Goal: Communication & Community: Answer question/provide support

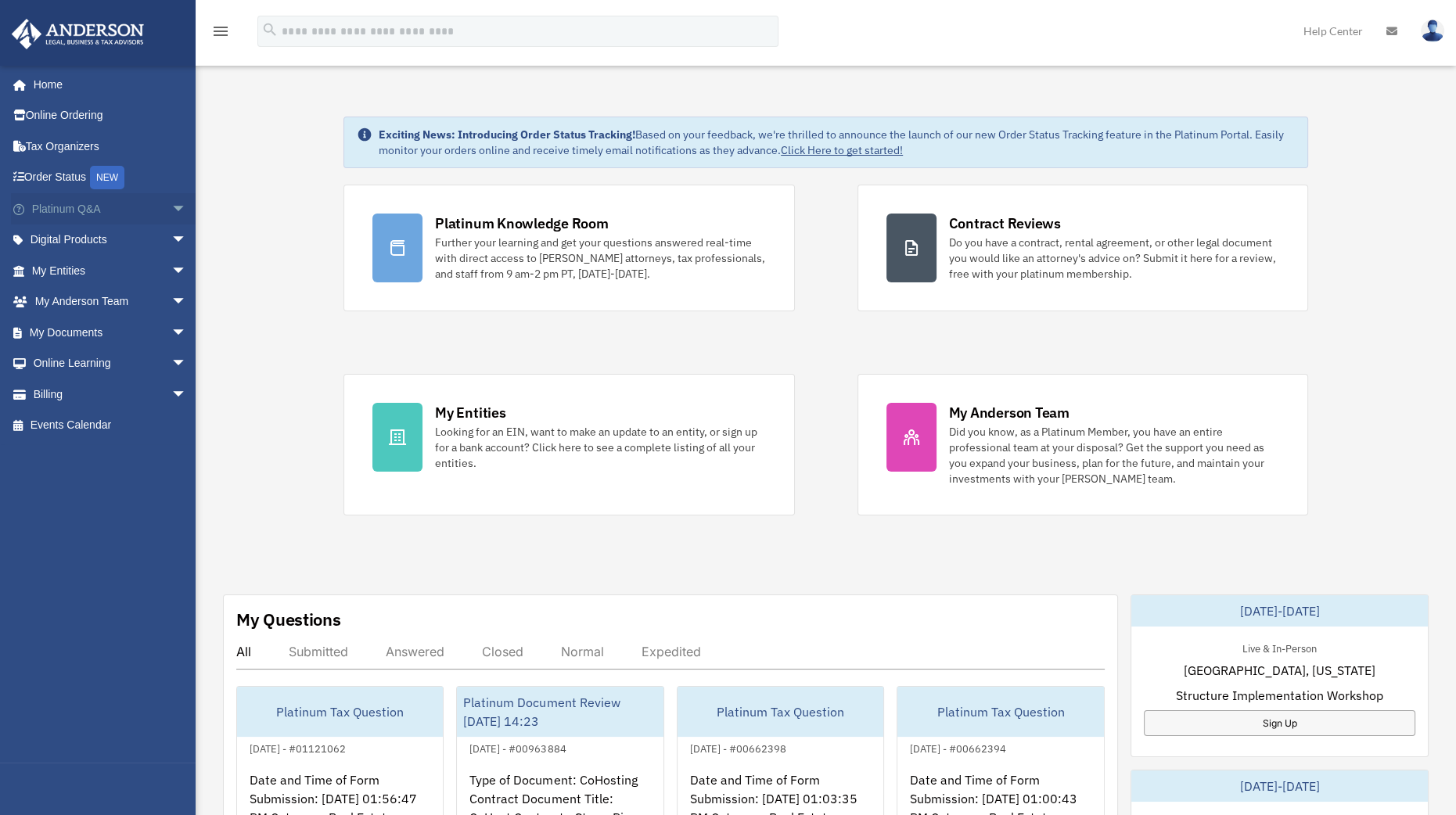
click at [111, 209] on link "Platinum Q&A arrow_drop_down" at bounding box center [111, 208] width 199 height 31
click at [171, 205] on span "arrow_drop_down" at bounding box center [187, 209] width 31 height 32
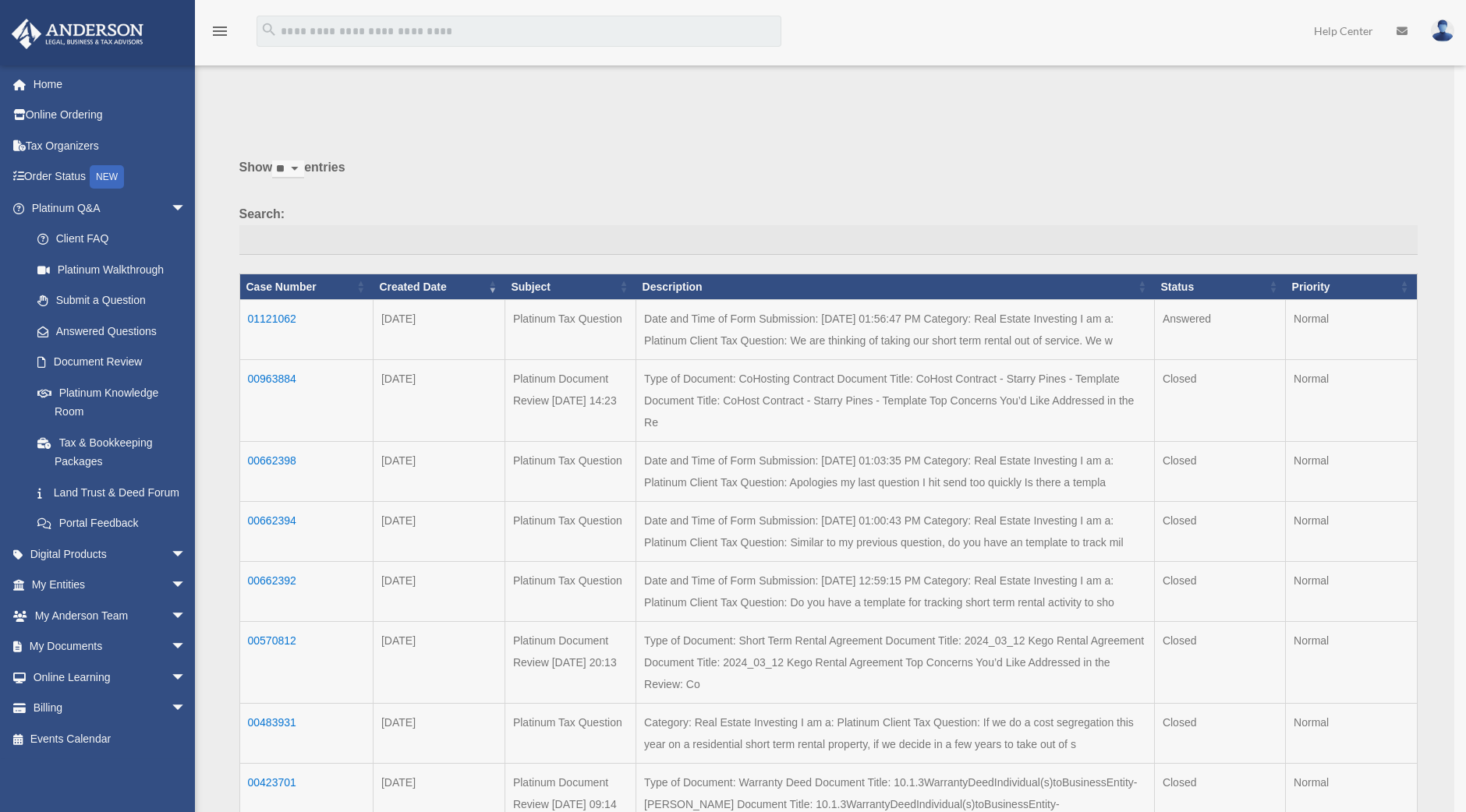
click at [281, 313] on div "x" at bounding box center [733, 406] width 1466 height 812
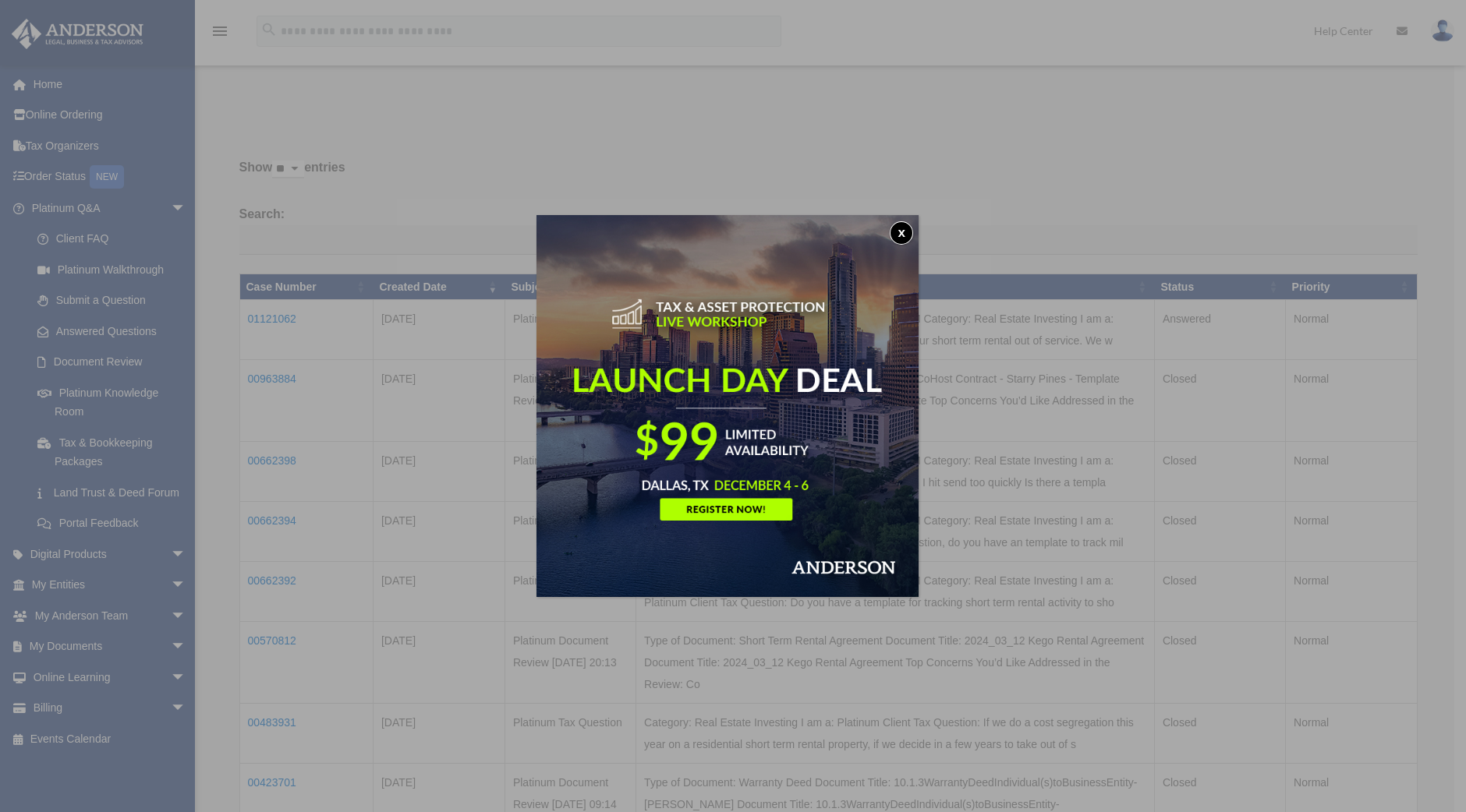
click at [898, 224] on button "x" at bounding box center [900, 233] width 23 height 23
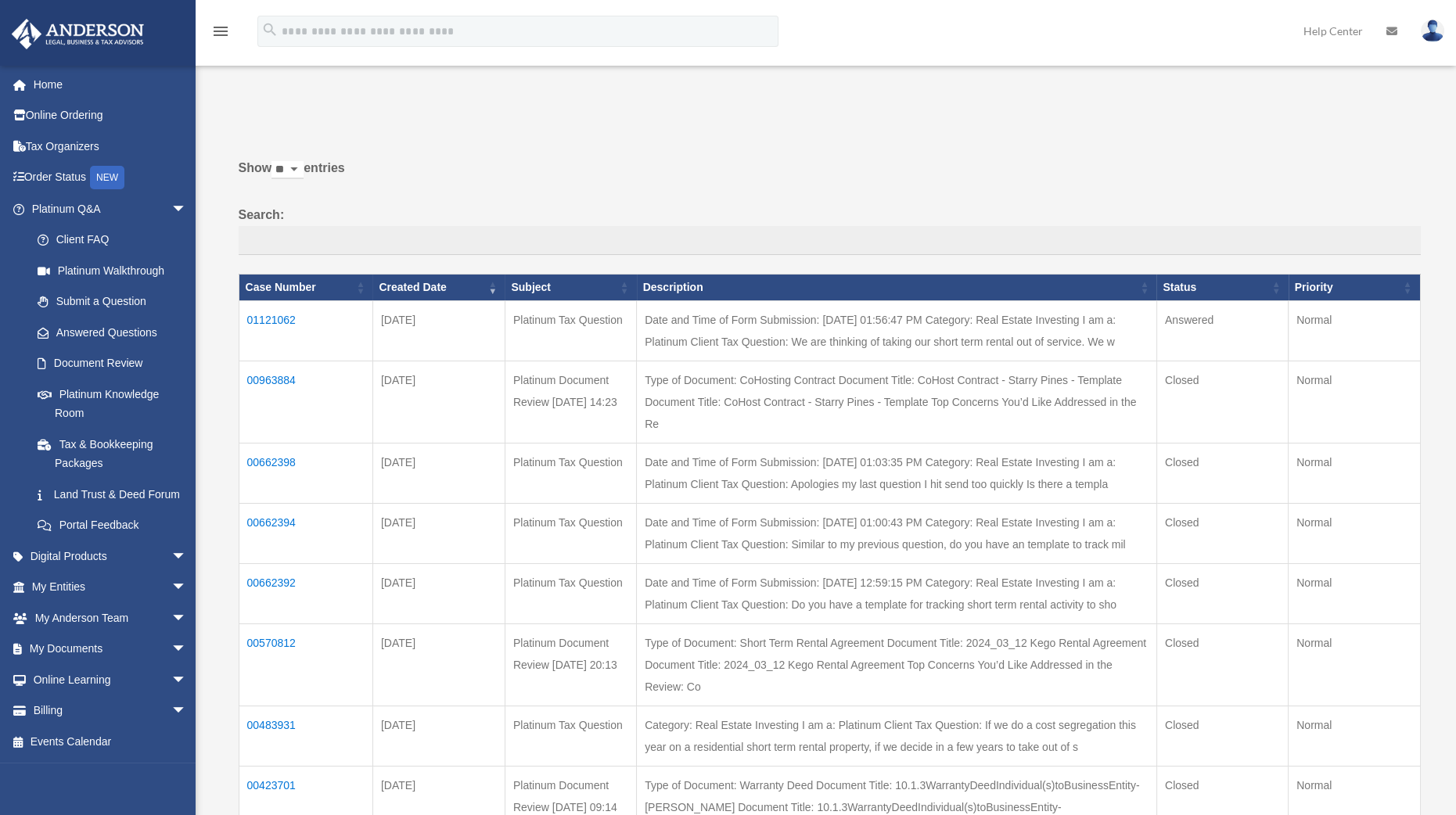
click at [289, 321] on td "01121062" at bounding box center [305, 332] width 134 height 61
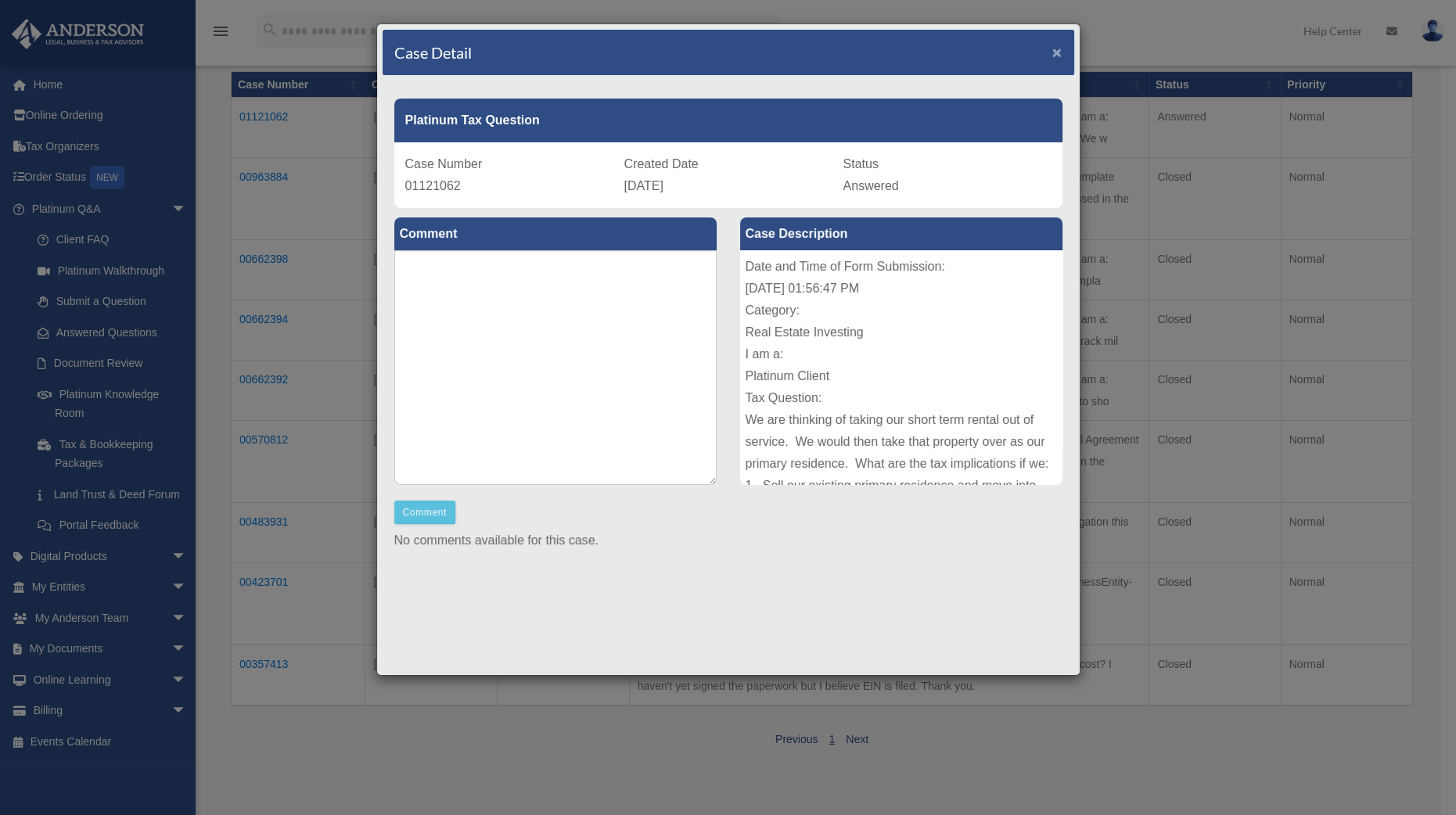
click at [1060, 49] on span "×" at bounding box center [1057, 52] width 10 height 18
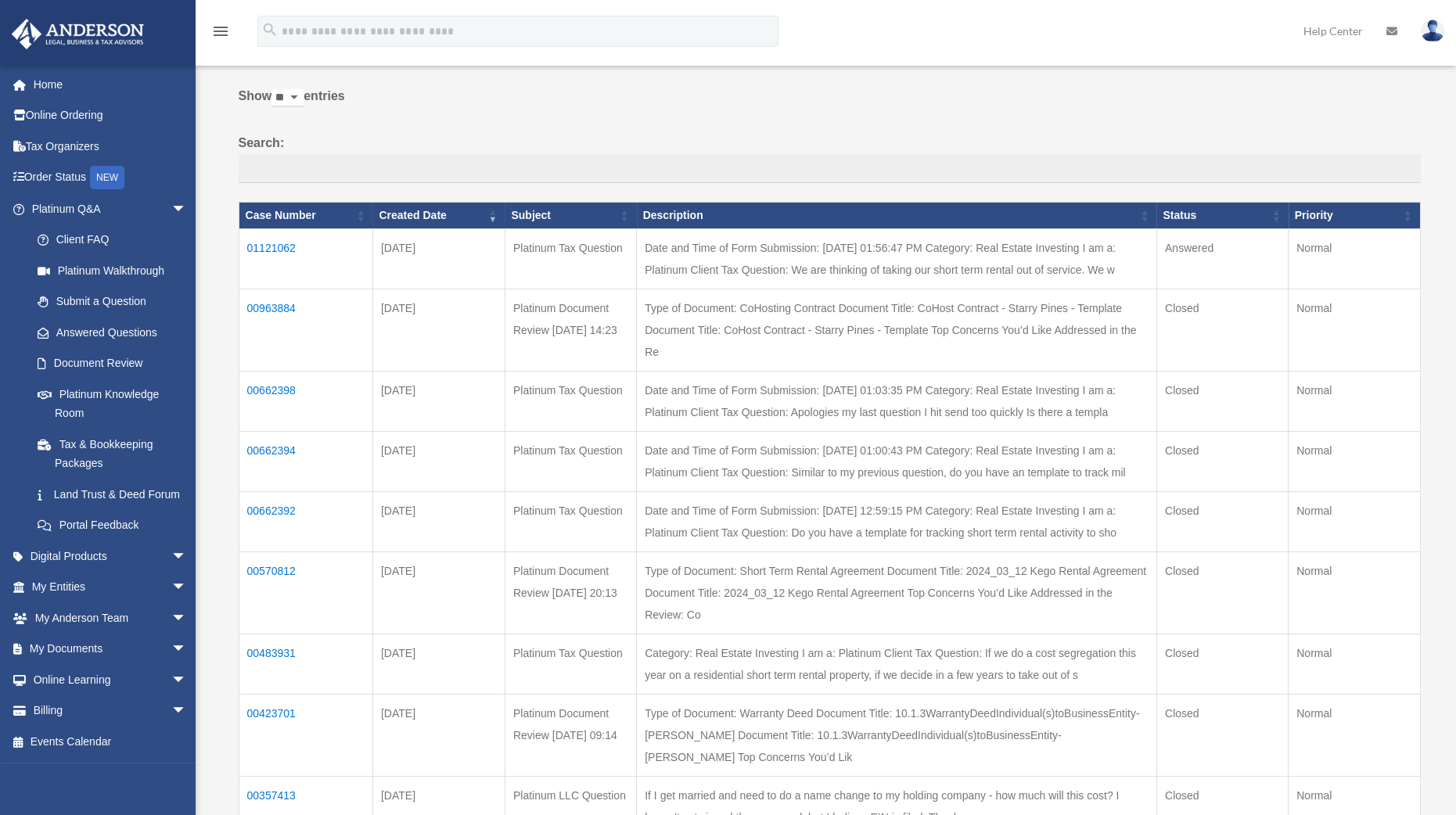
scroll to position [70, 0]
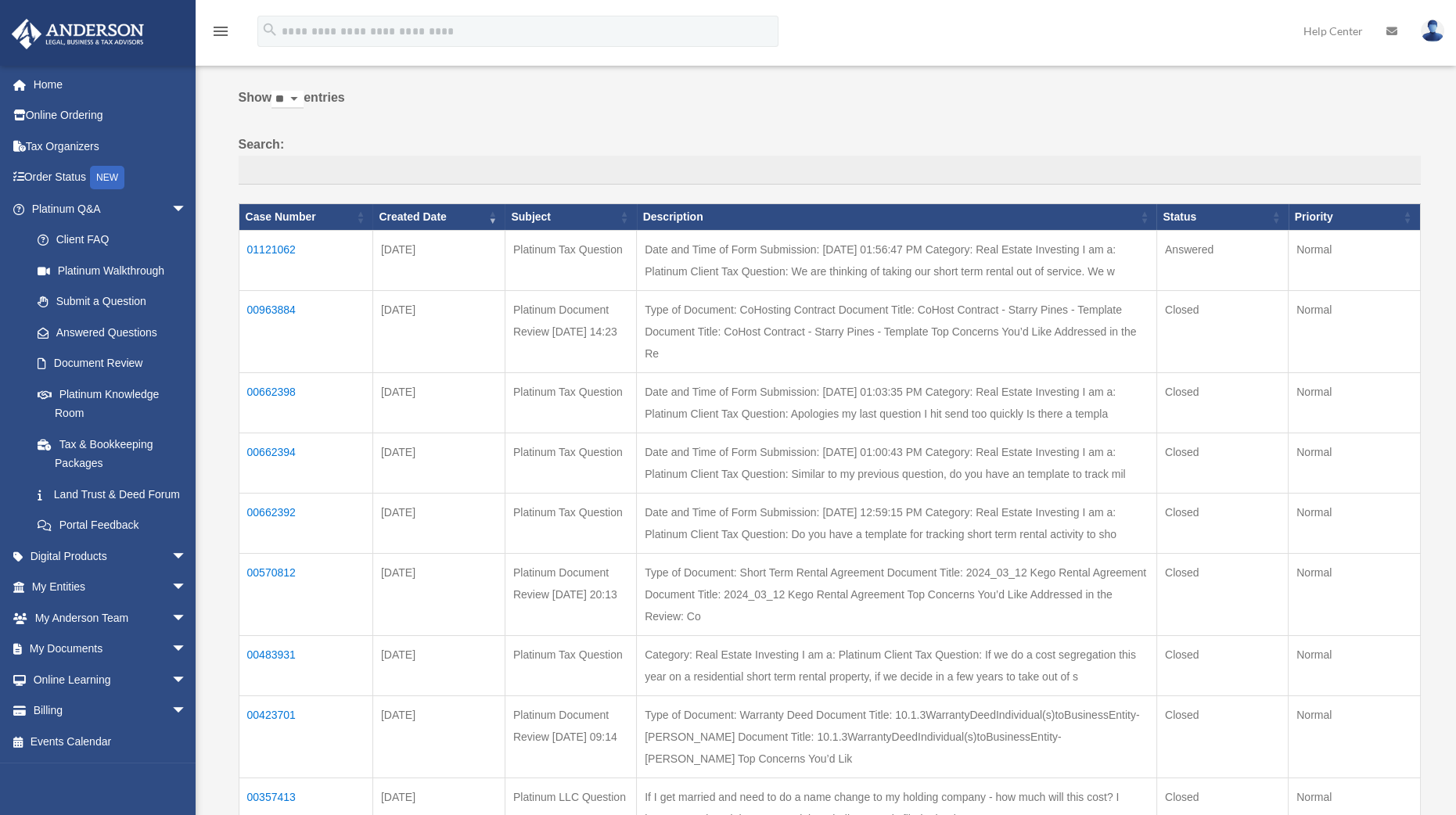
click at [708, 250] on td "Date and Time of Form Submission: 09/23/2025 01:56:47 PM Category: Real Estate …" at bounding box center [897, 261] width 520 height 61
click at [281, 248] on td "01121062" at bounding box center [305, 261] width 134 height 61
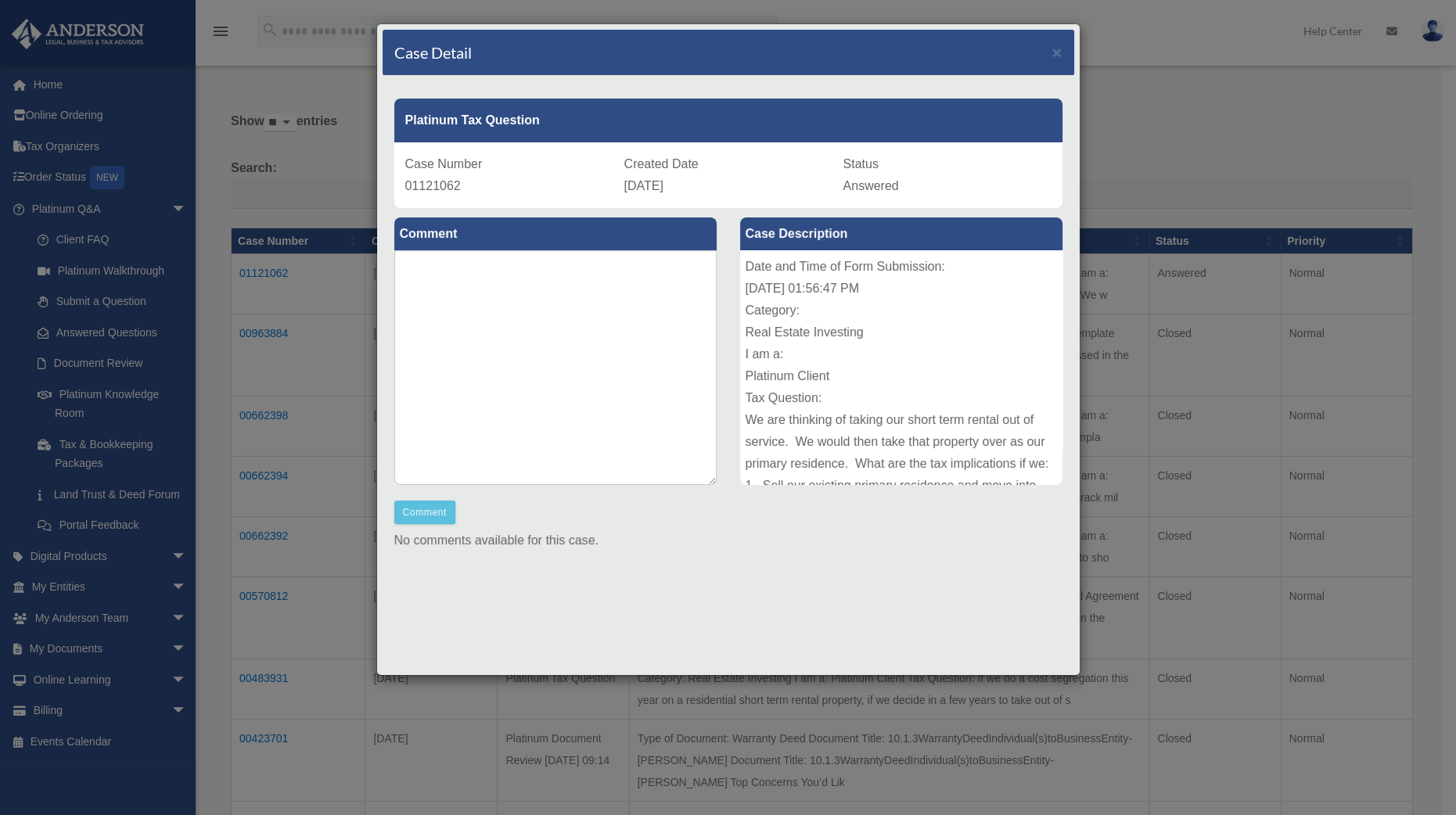
scroll to position [42, 0]
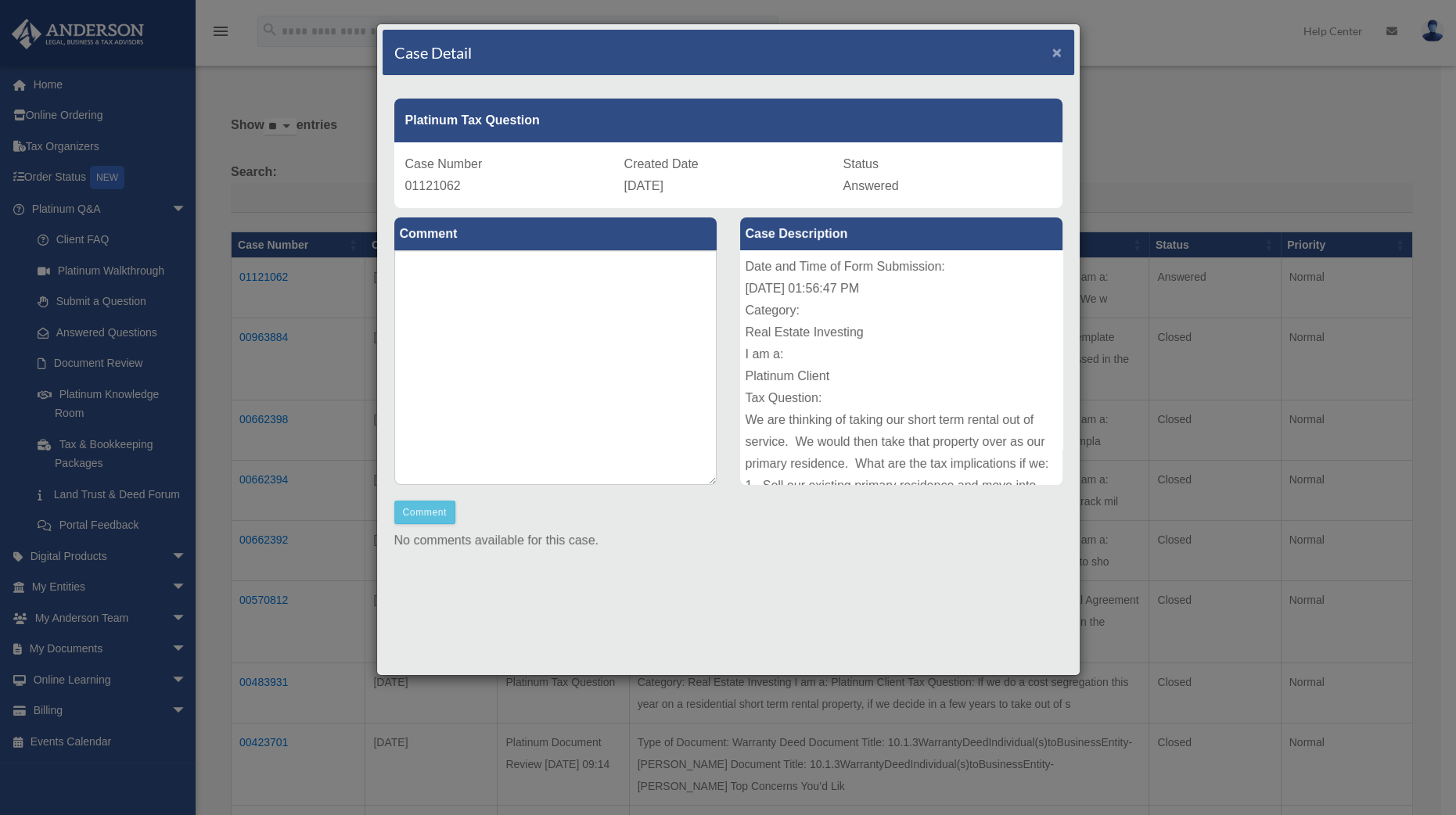
click at [1053, 53] on span "×" at bounding box center [1057, 52] width 10 height 18
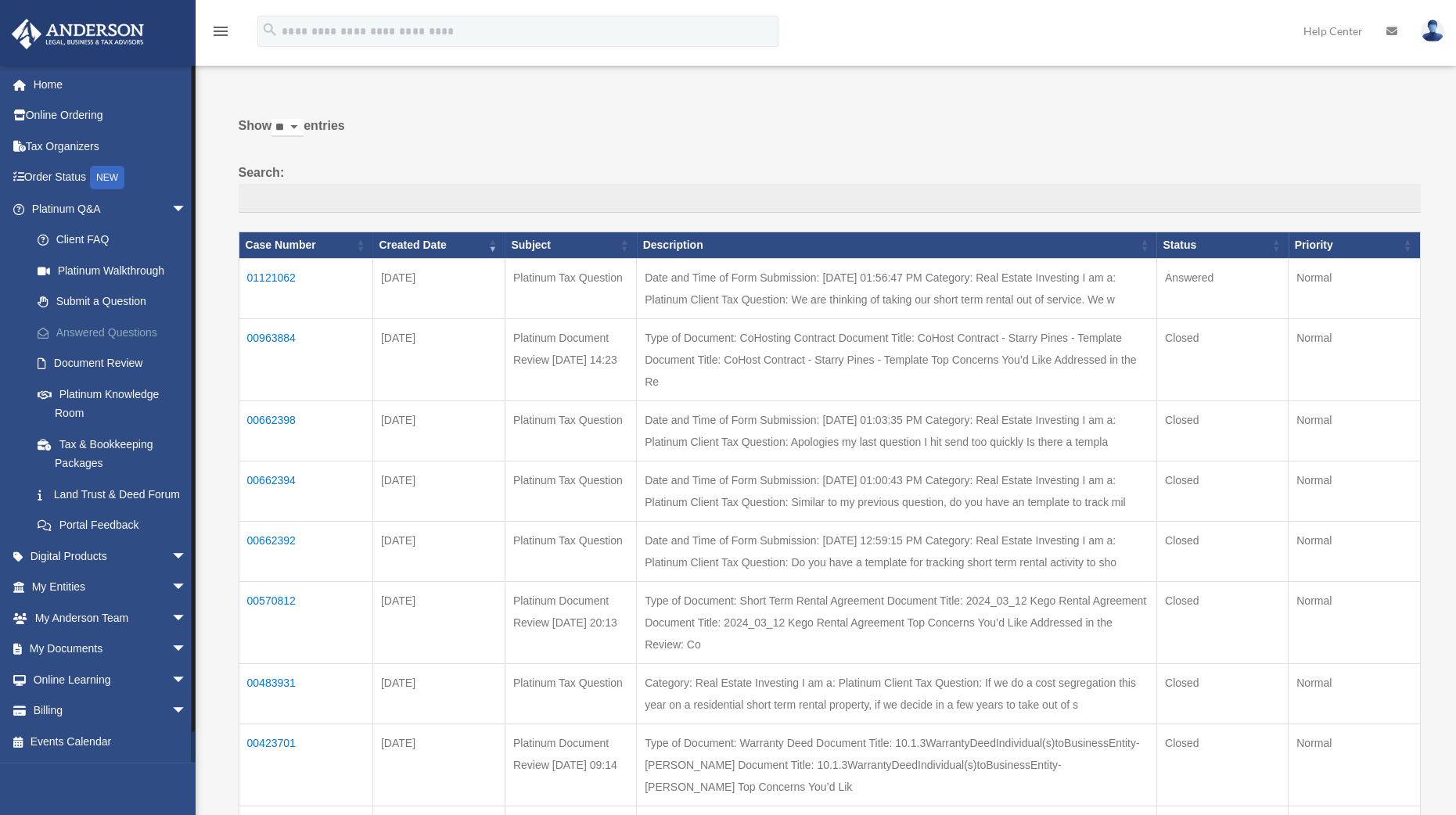
click at [71, 333] on link "Answered Questions" at bounding box center [116, 332] width 188 height 31
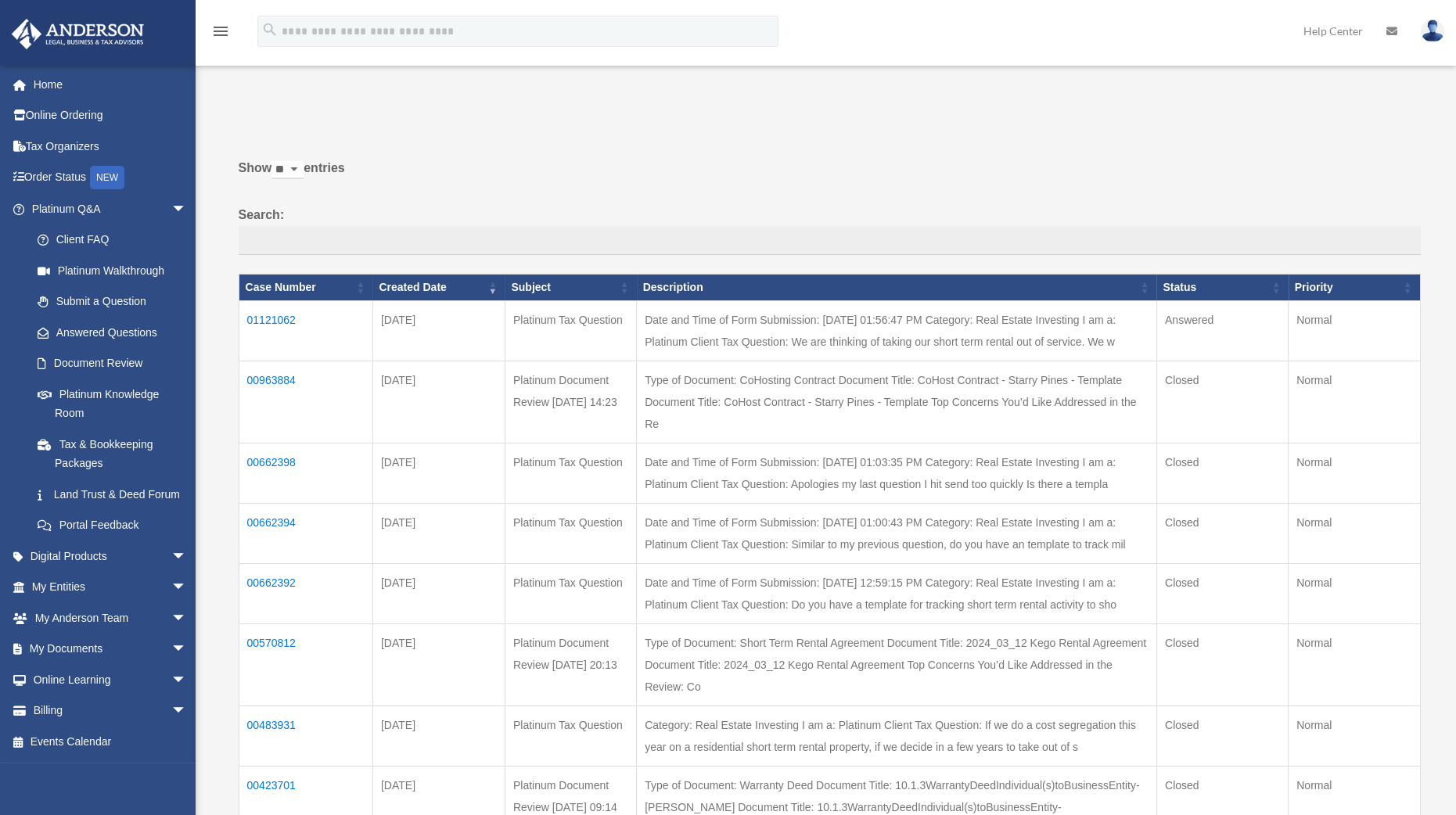
click at [281, 317] on td "01121062" at bounding box center [305, 332] width 134 height 61
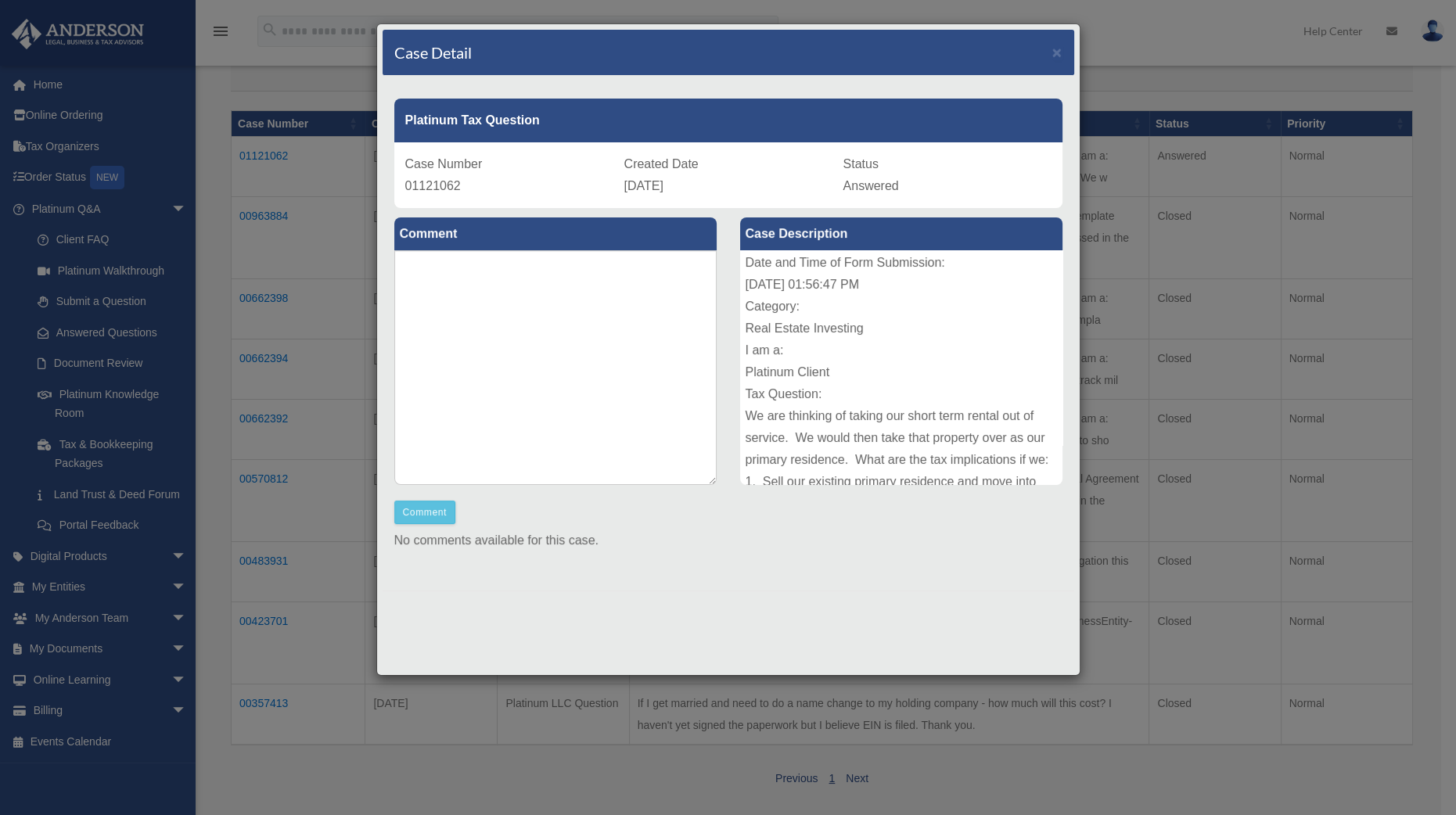
scroll to position [2, 0]
click at [1057, 50] on span "×" at bounding box center [1057, 52] width 10 height 18
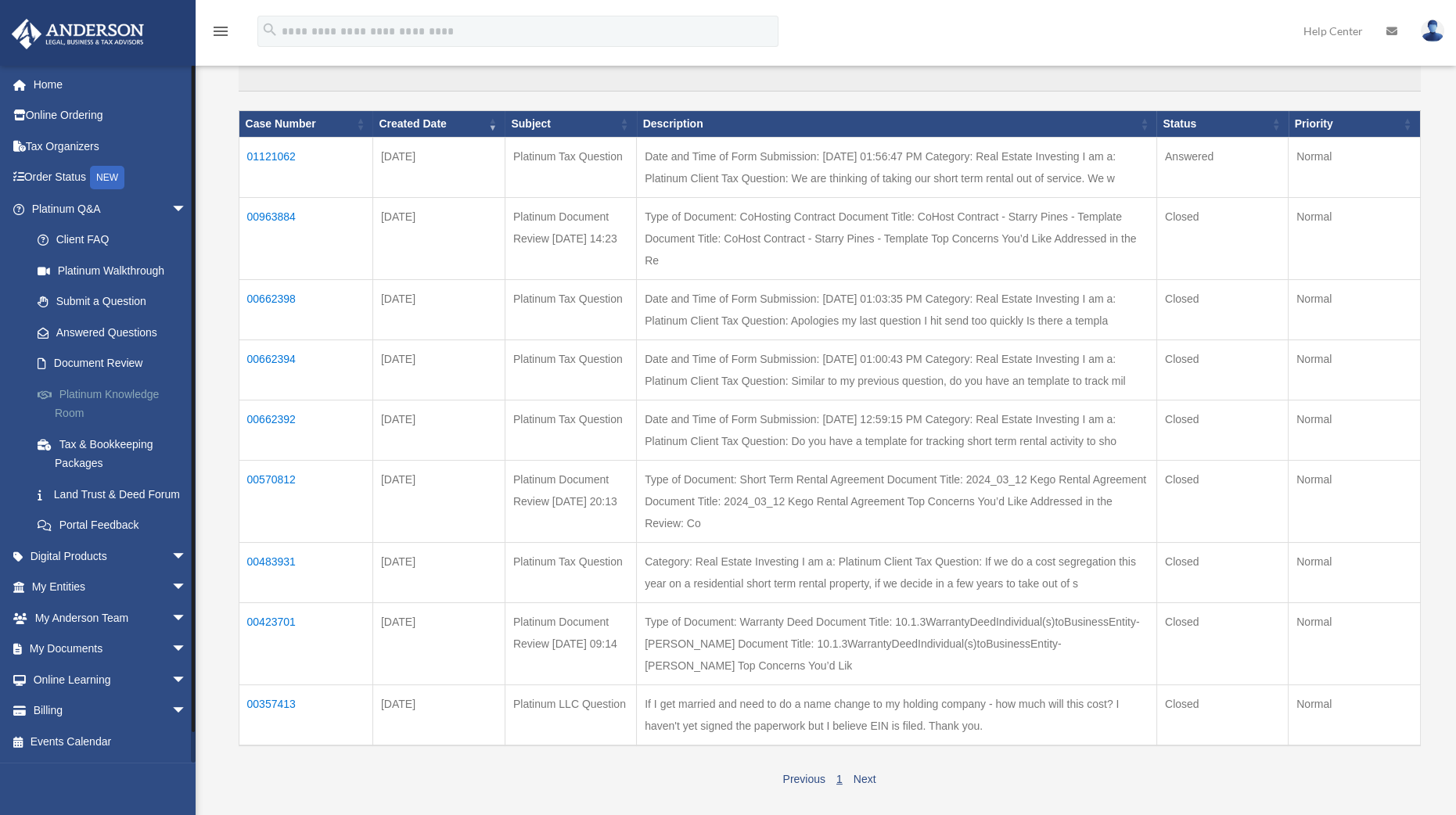
click at [107, 402] on link "Platinum Knowledge Room" at bounding box center [116, 404] width 188 height 50
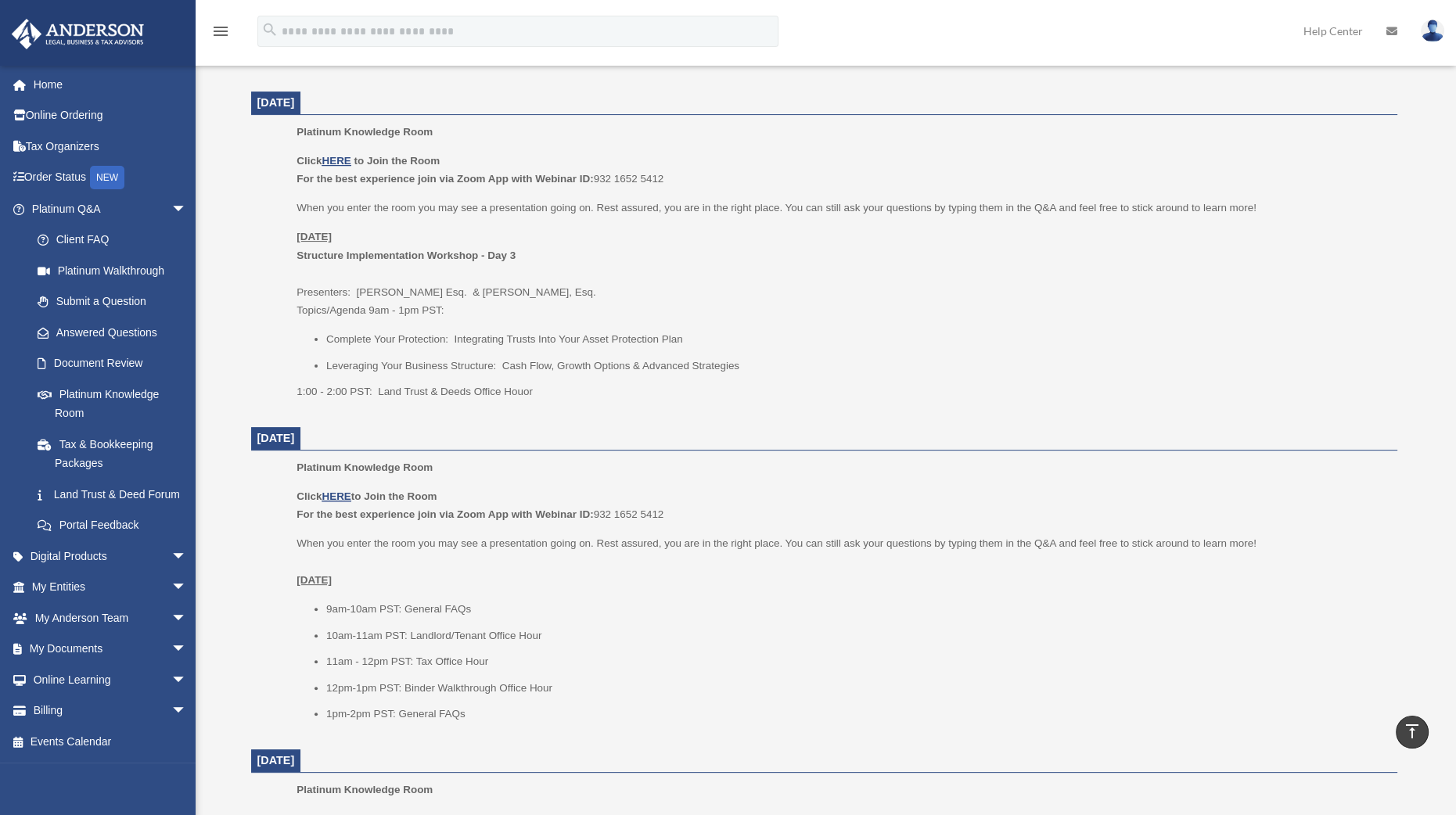
scroll to position [604, 0]
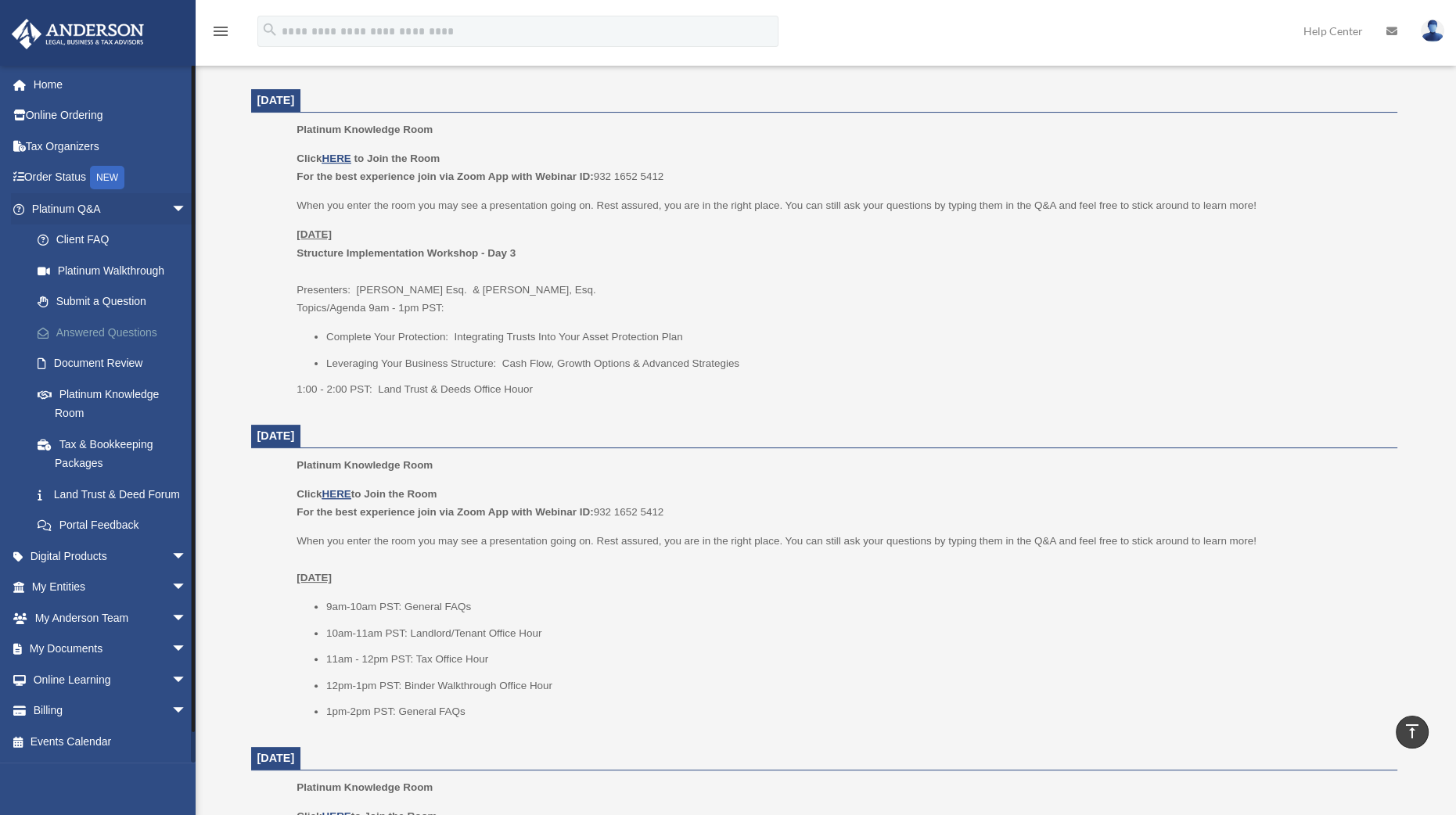
click at [113, 327] on link "Answered Questions" at bounding box center [116, 332] width 188 height 31
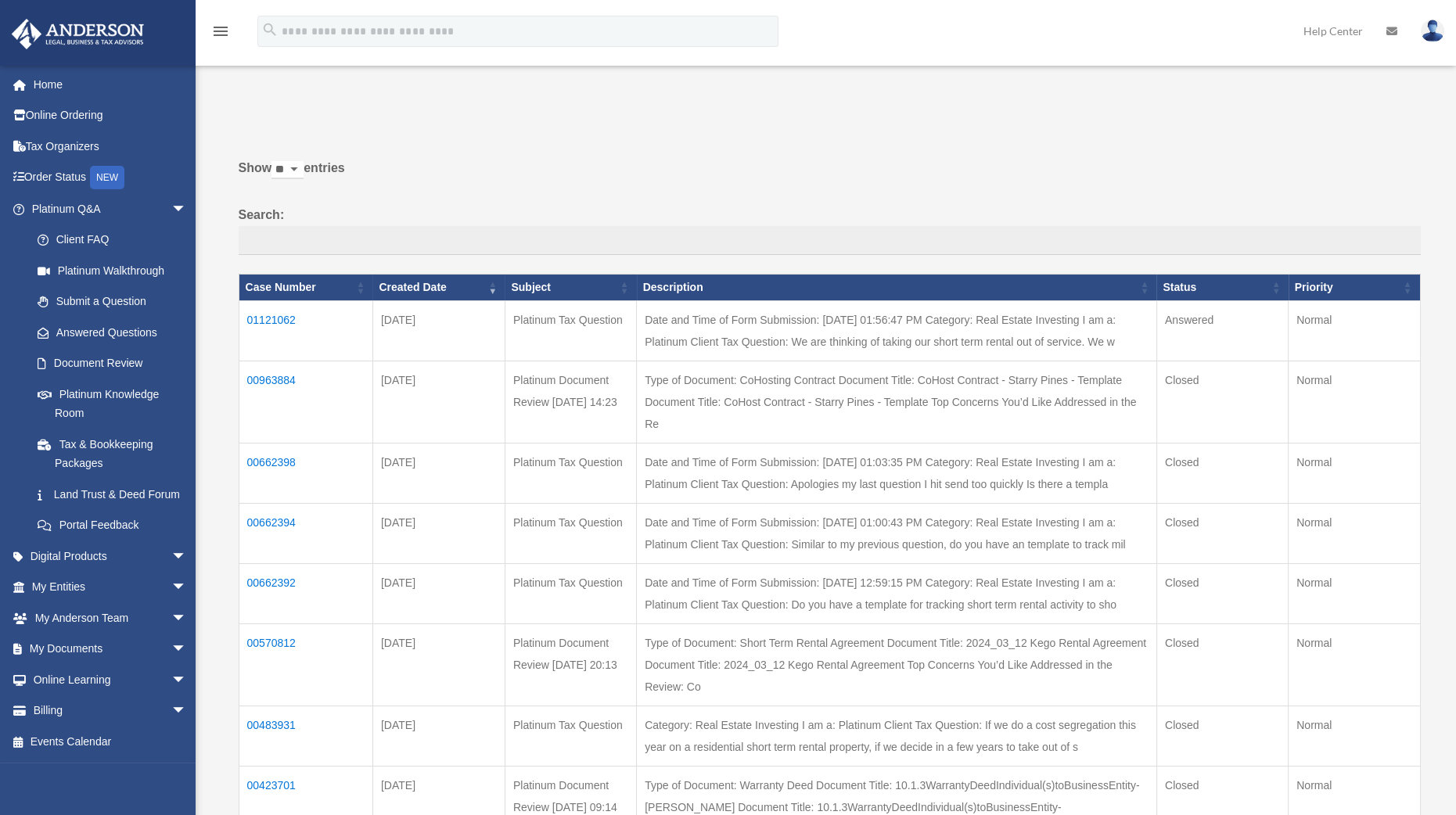
click at [288, 376] on td "00963884" at bounding box center [305, 402] width 134 height 82
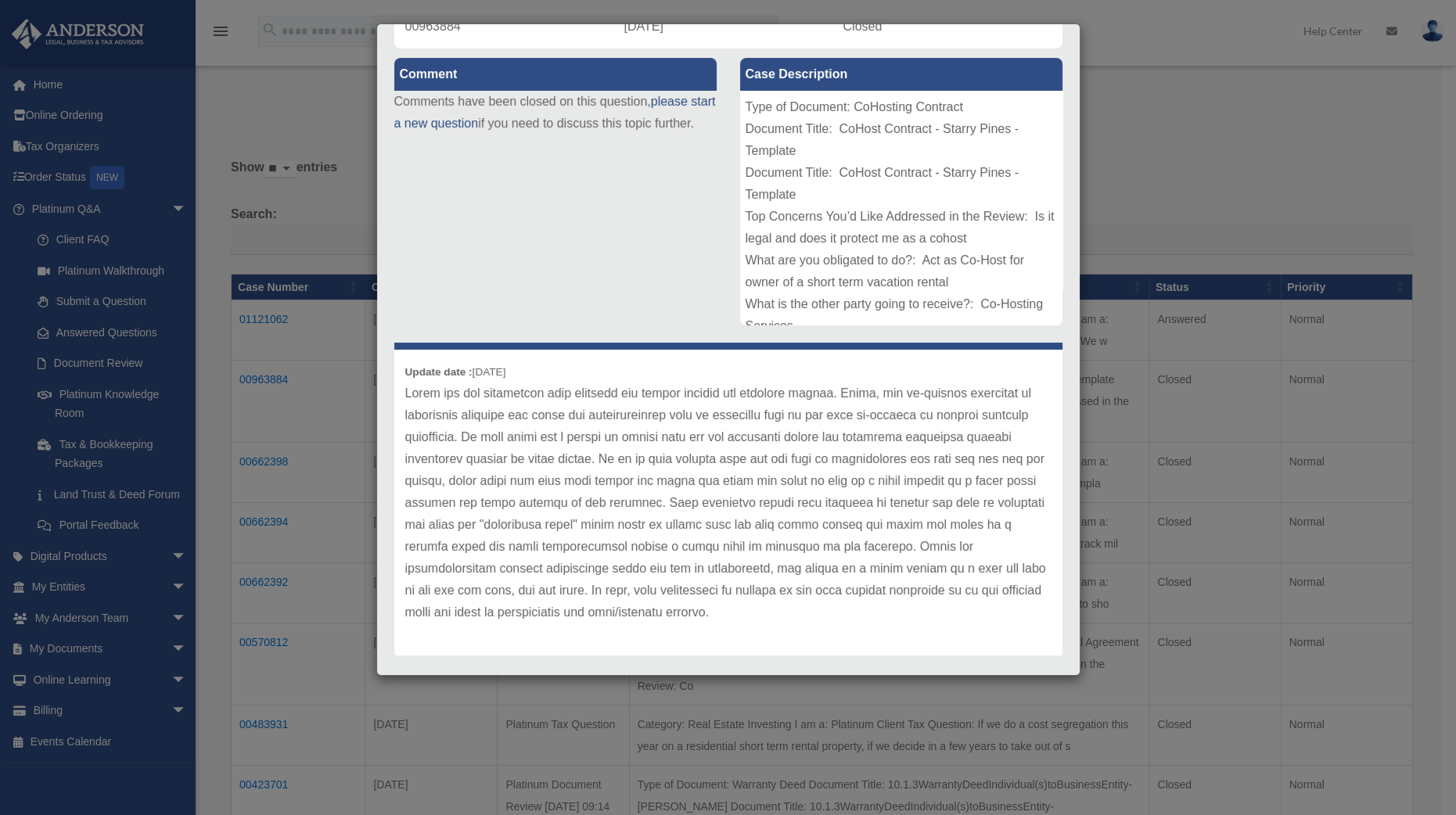
scroll to position [186, 0]
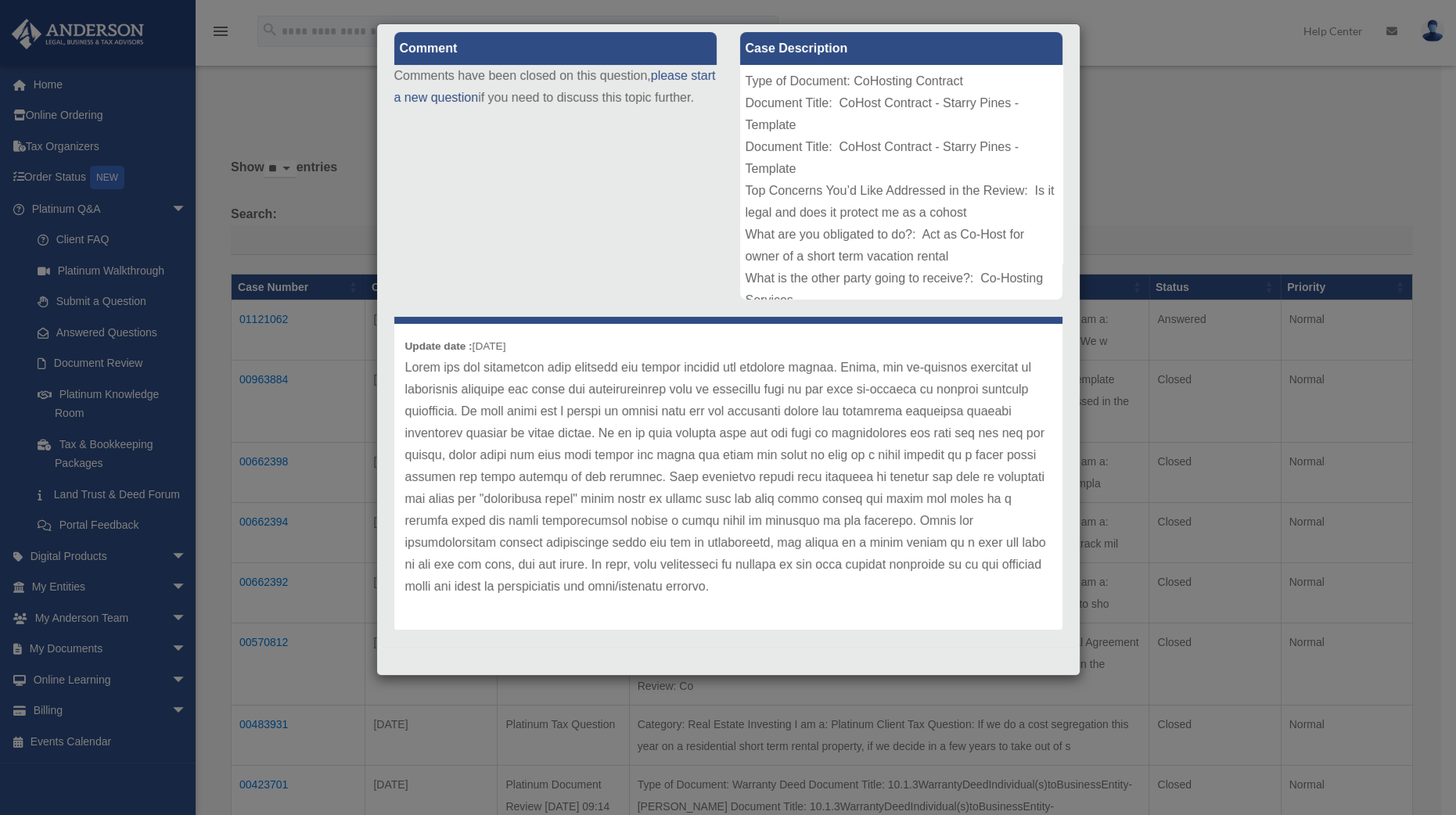
click at [477, 431] on p at bounding box center [728, 477] width 646 height 241
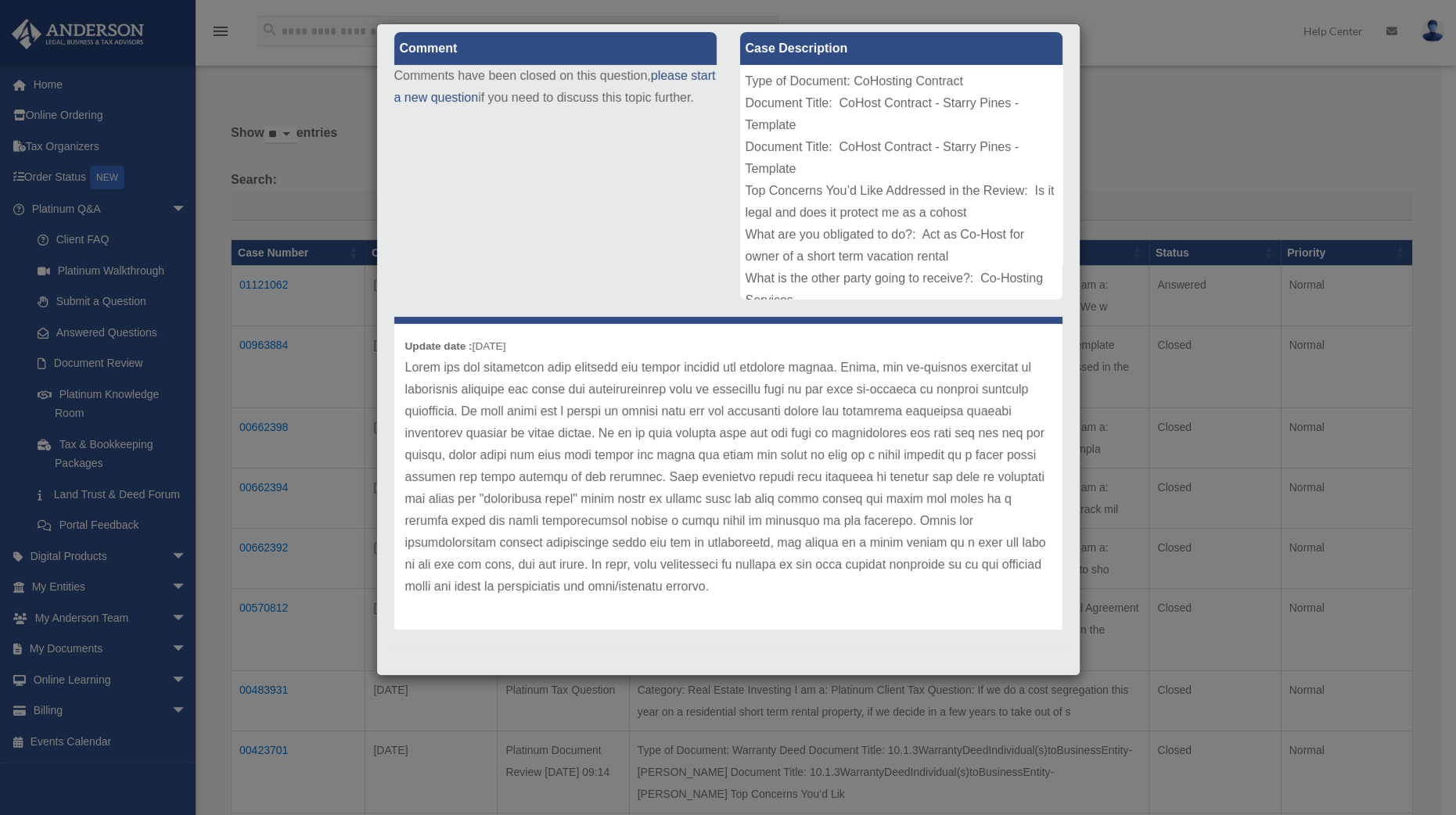
click at [1144, 85] on div "Case Detail × Platinum Document Review 05/06/2025 14:23 Case Number 00963884 Cr…" at bounding box center [728, 408] width 1456 height 815
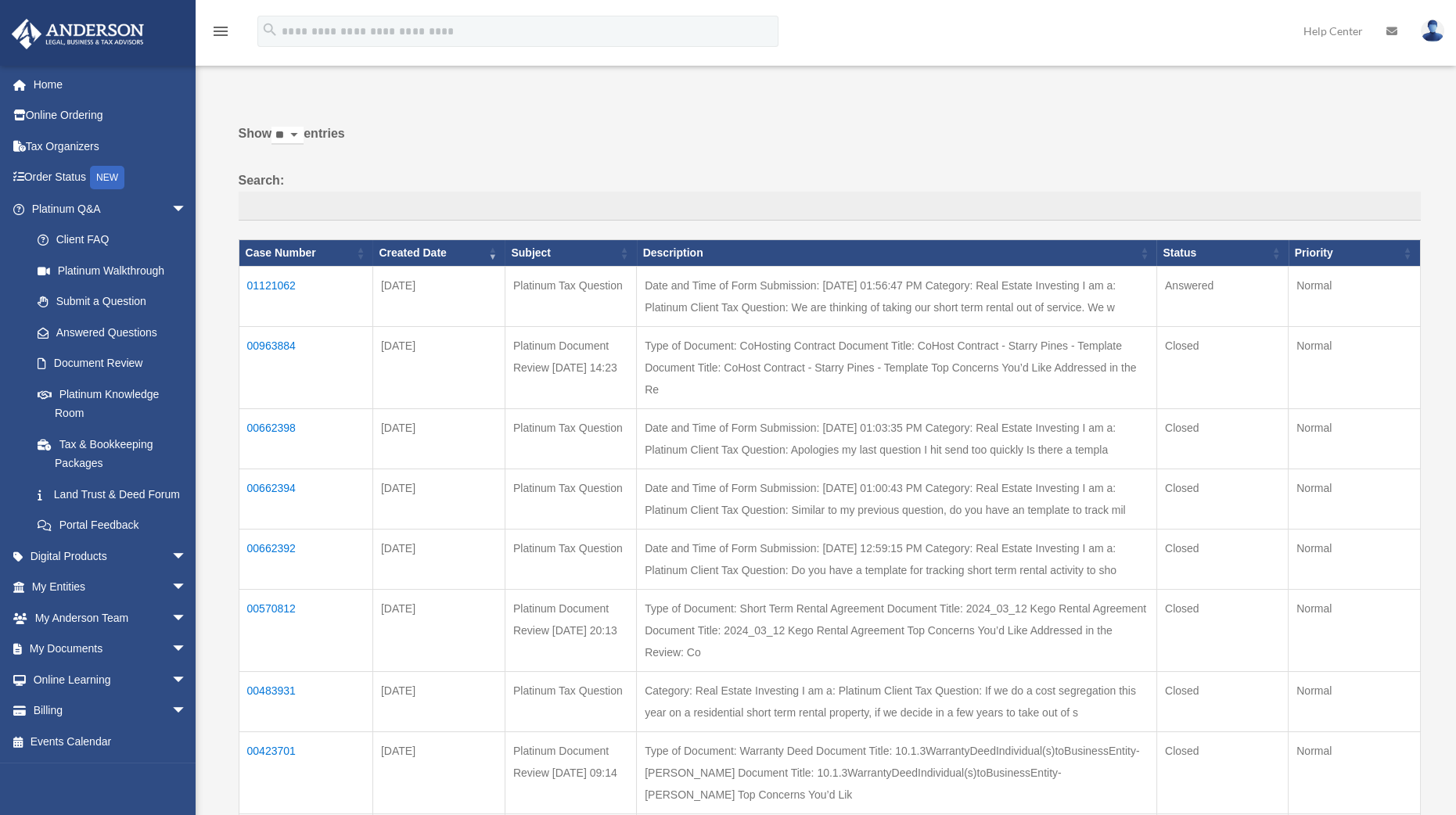
click at [285, 424] on td "00662398" at bounding box center [305, 439] width 134 height 61
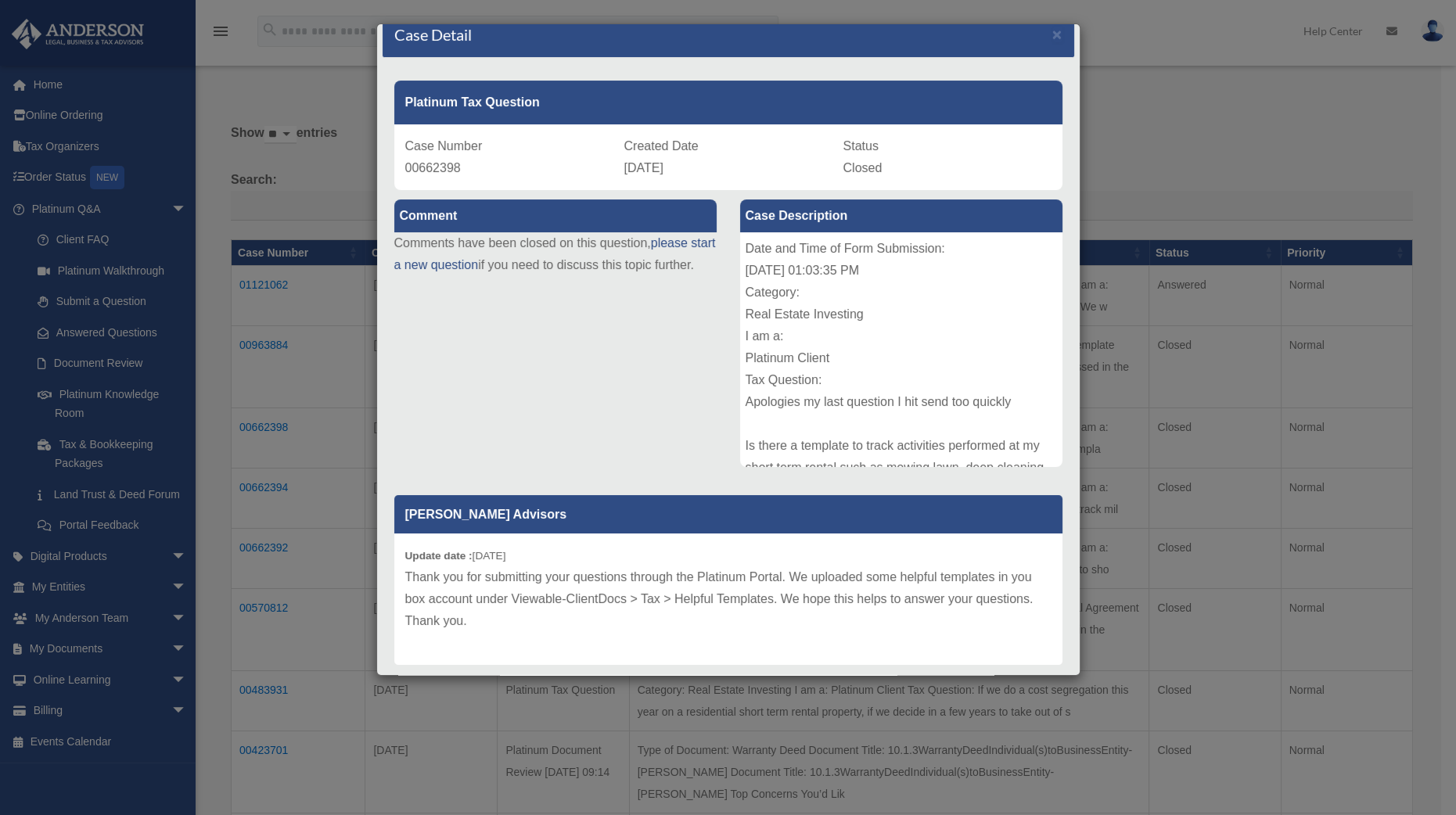
scroll to position [0, 0]
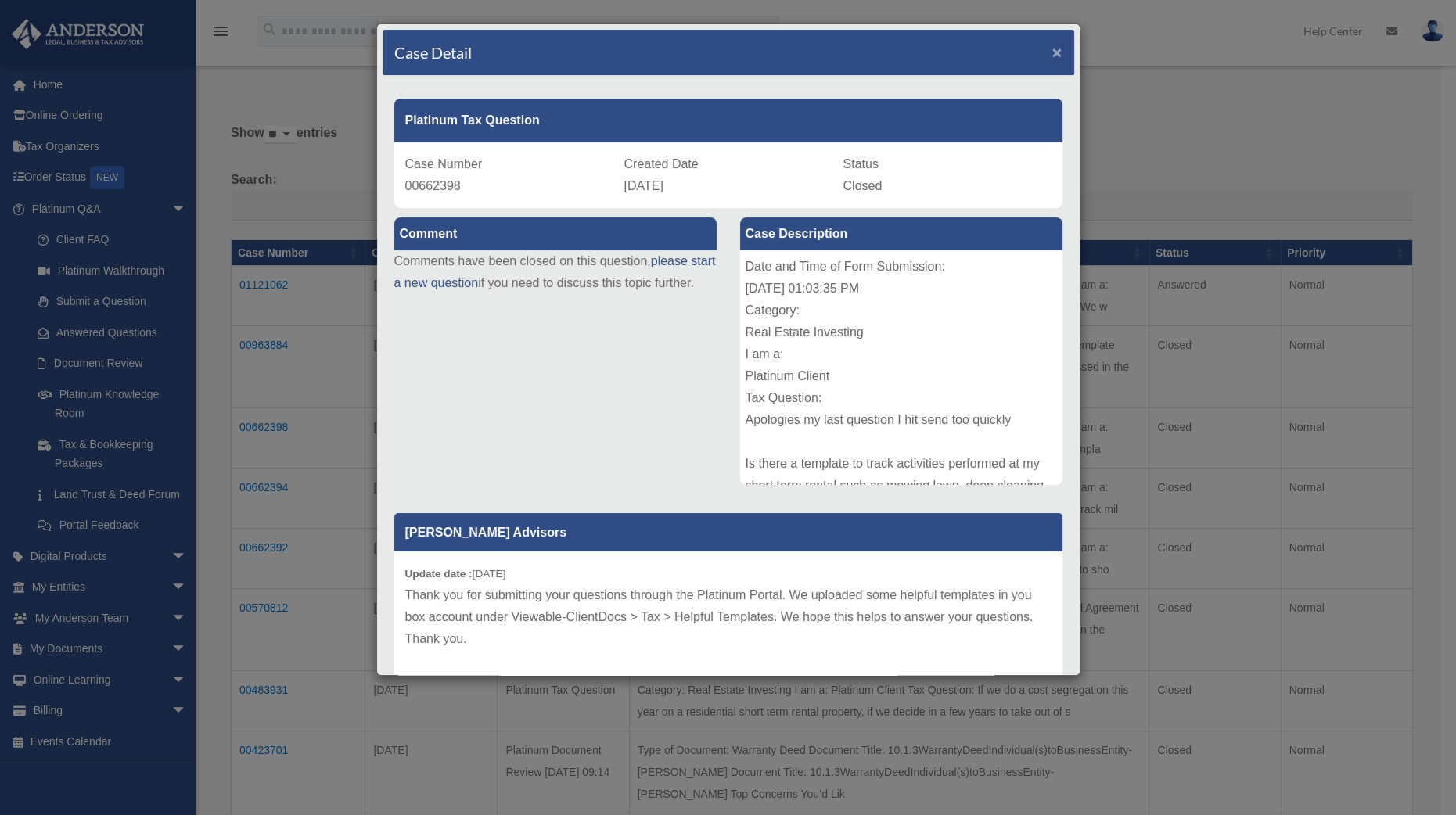
click at [1053, 49] on span "×" at bounding box center [1057, 52] width 10 height 18
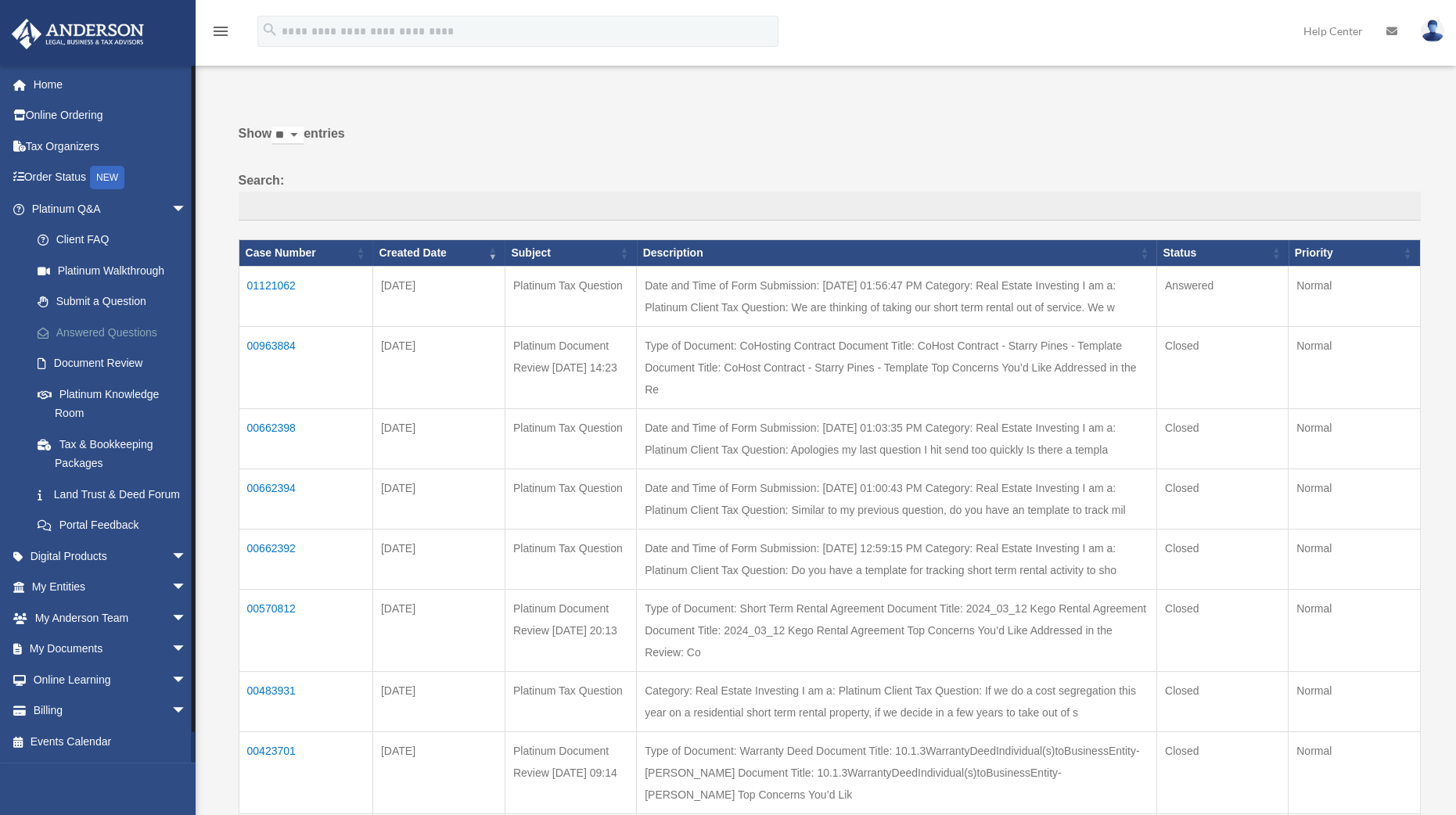
click at [97, 325] on link "Answered Questions" at bounding box center [116, 332] width 188 height 31
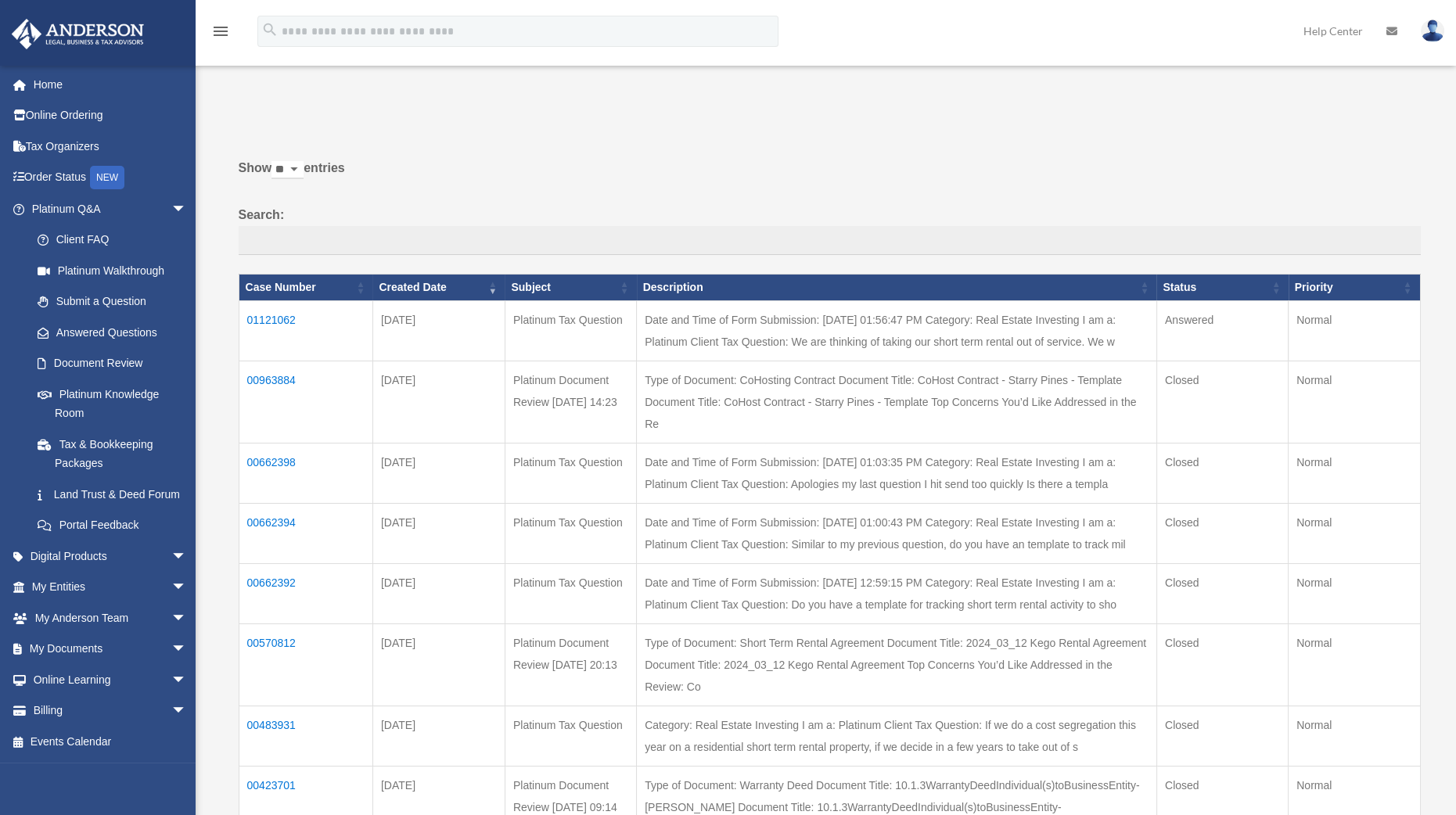
click at [280, 320] on td "01121062" at bounding box center [305, 332] width 134 height 61
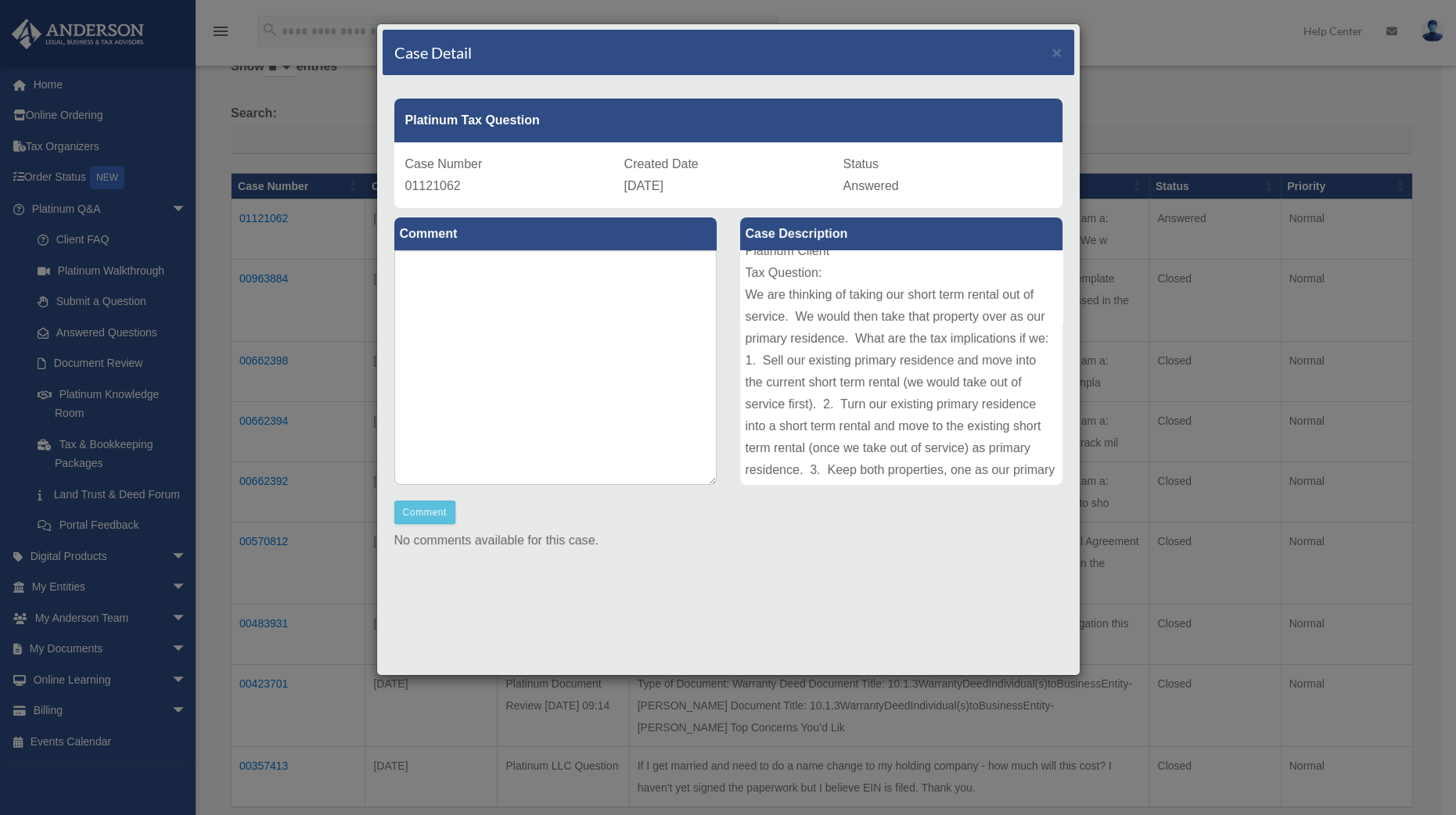
scroll to position [191, 0]
click at [1146, 71] on div "Case Detail × Platinum Tax Question Case Number 01121062 Created Date September…" at bounding box center [728, 408] width 1456 height 815
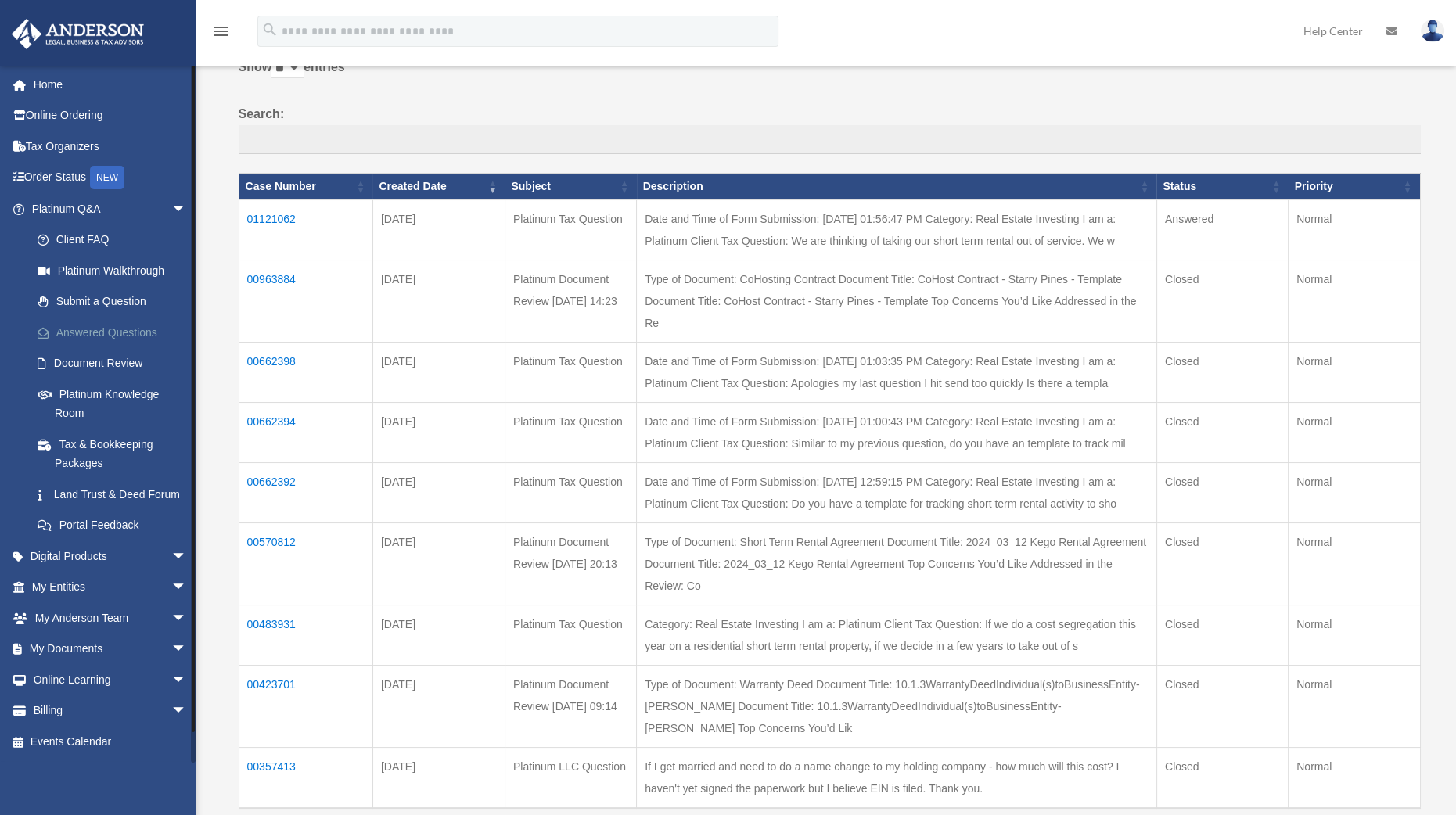
click at [127, 333] on link "Answered Questions" at bounding box center [116, 332] width 188 height 31
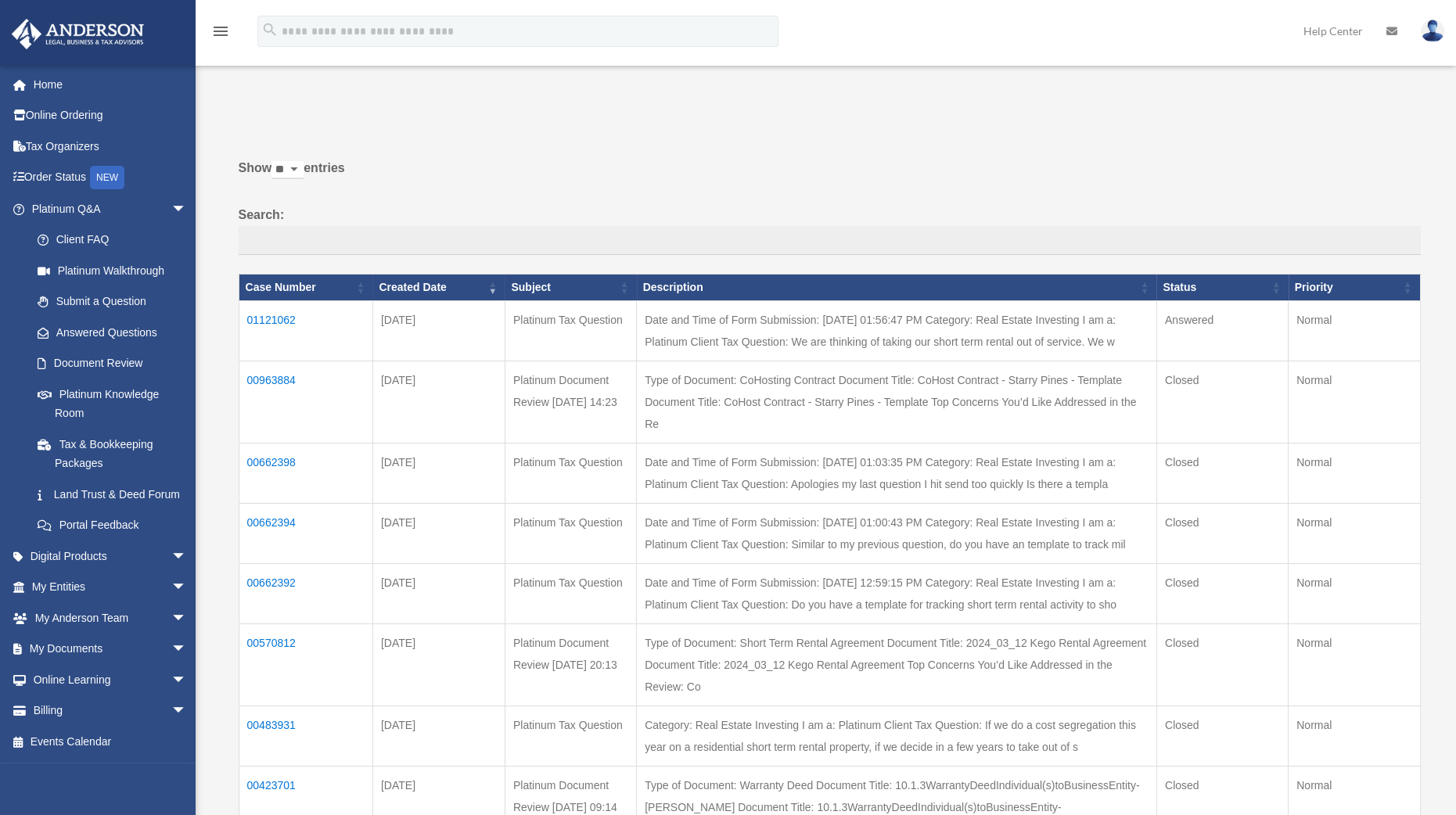
click at [266, 318] on td "01121062" at bounding box center [305, 332] width 134 height 61
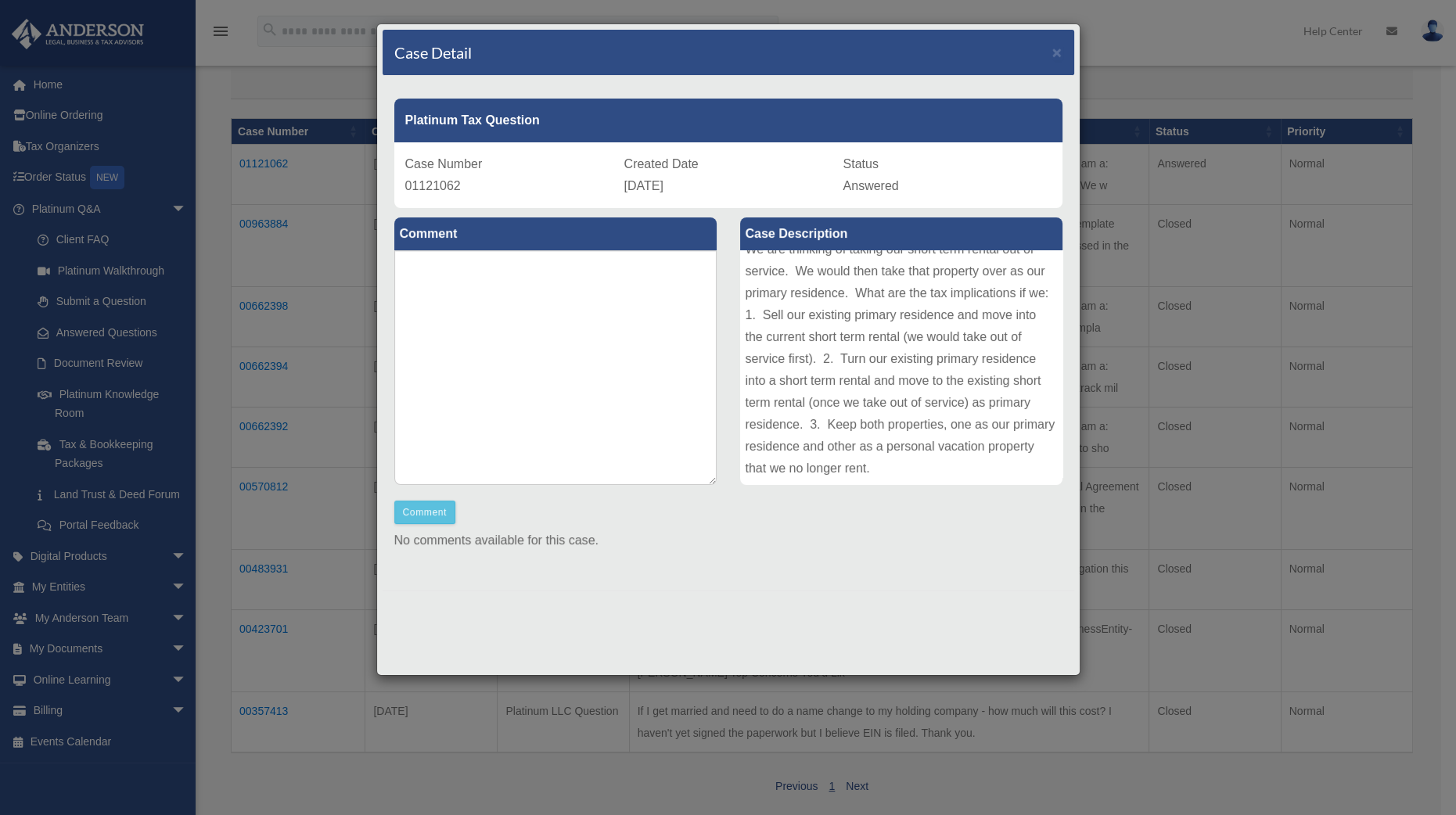
scroll to position [191, 0]
click at [1061, 417] on div "Date and Time of Form Submission: [DATE] 01:56:47 PM Category: Real Estate Inve…" at bounding box center [901, 368] width 322 height 234
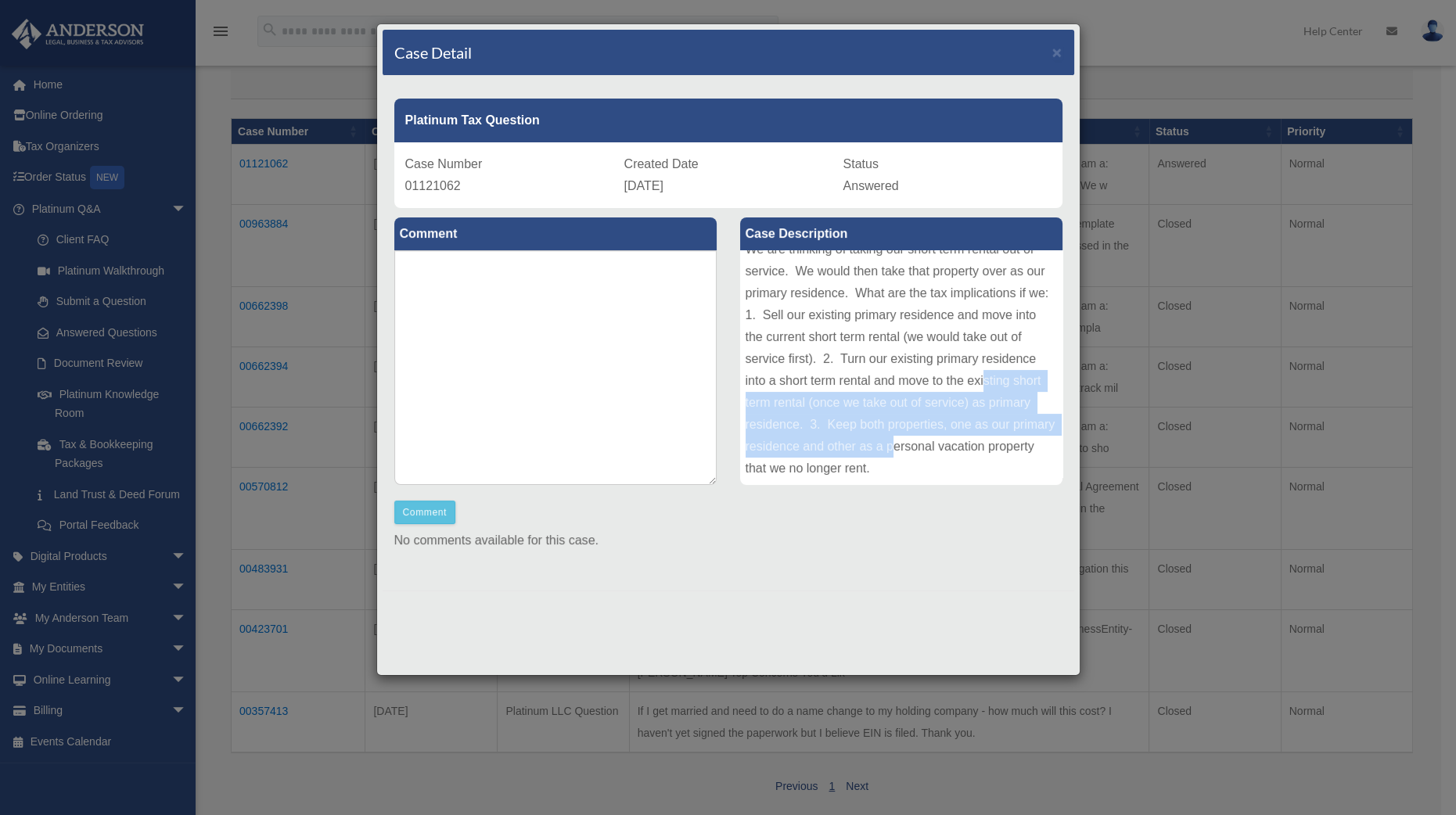
drag, startPoint x: 1061, startPoint y: 417, endPoint x: 1048, endPoint y: 354, distance: 64.3
click at [1048, 354] on div "Date and Time of Form Submission: [DATE] 01:56:47 PM Category: Real Estate Inve…" at bounding box center [901, 368] width 322 height 234
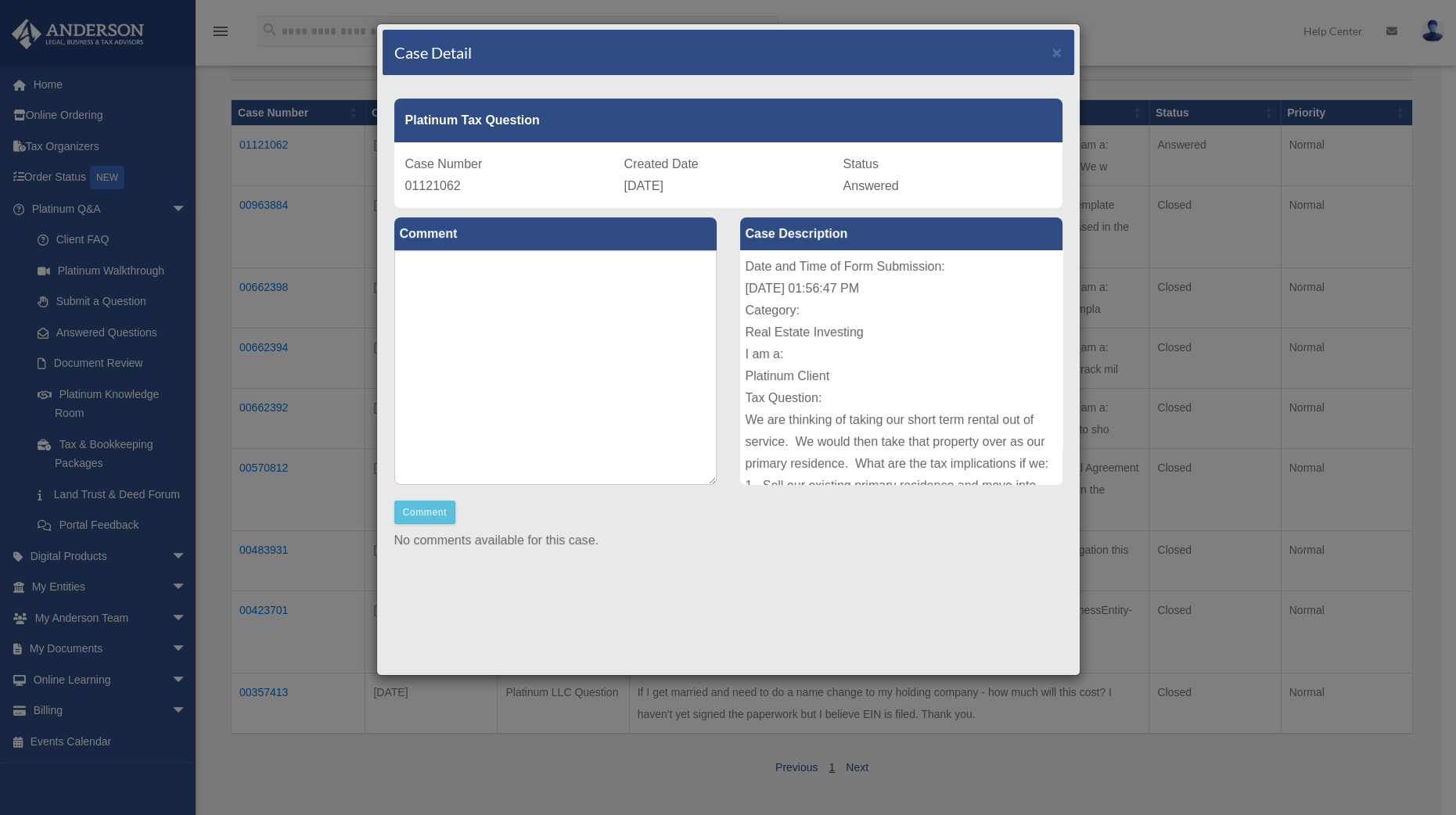
scroll to position [89, 0]
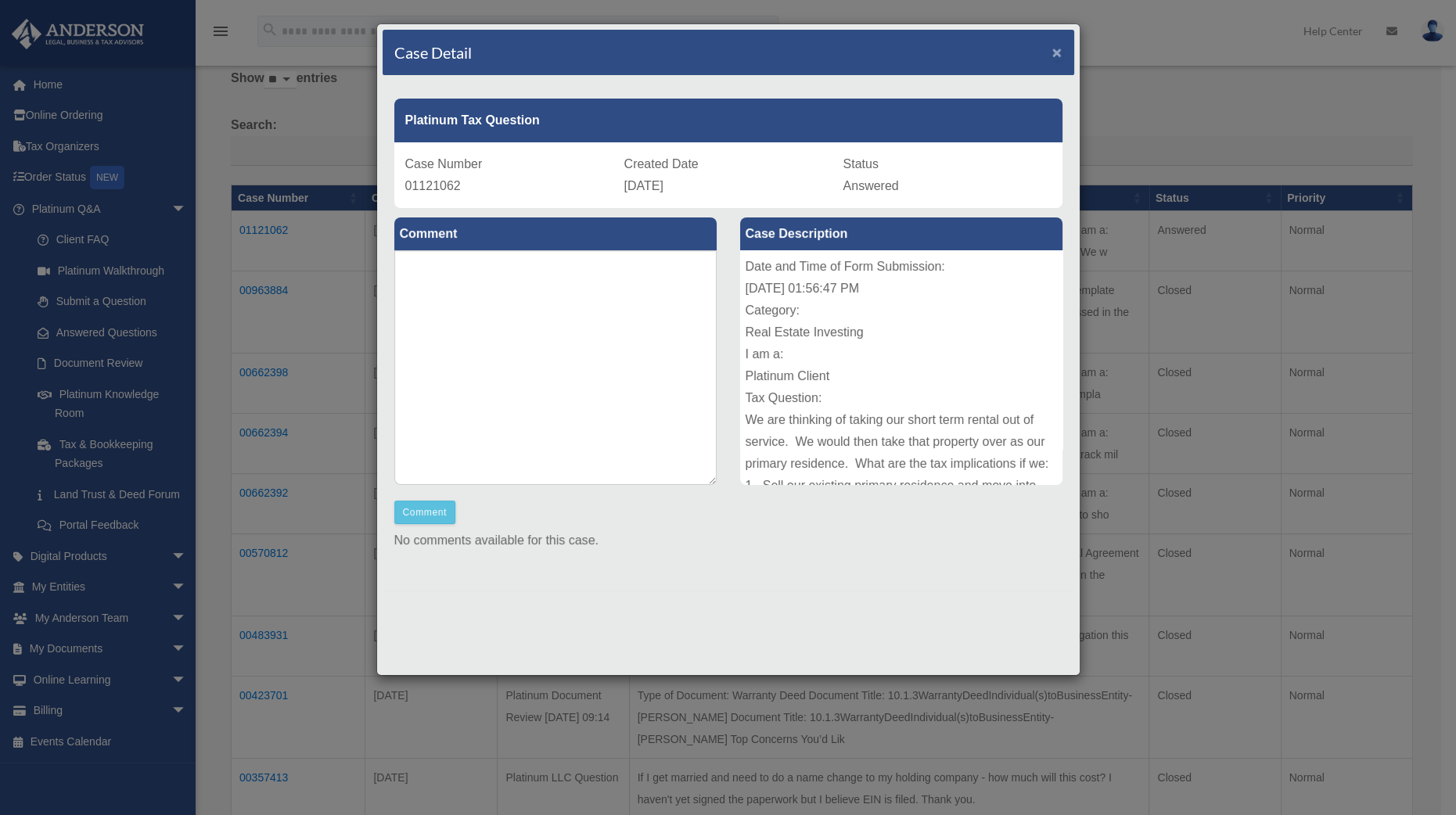
click at [1056, 50] on span "×" at bounding box center [1057, 52] width 10 height 18
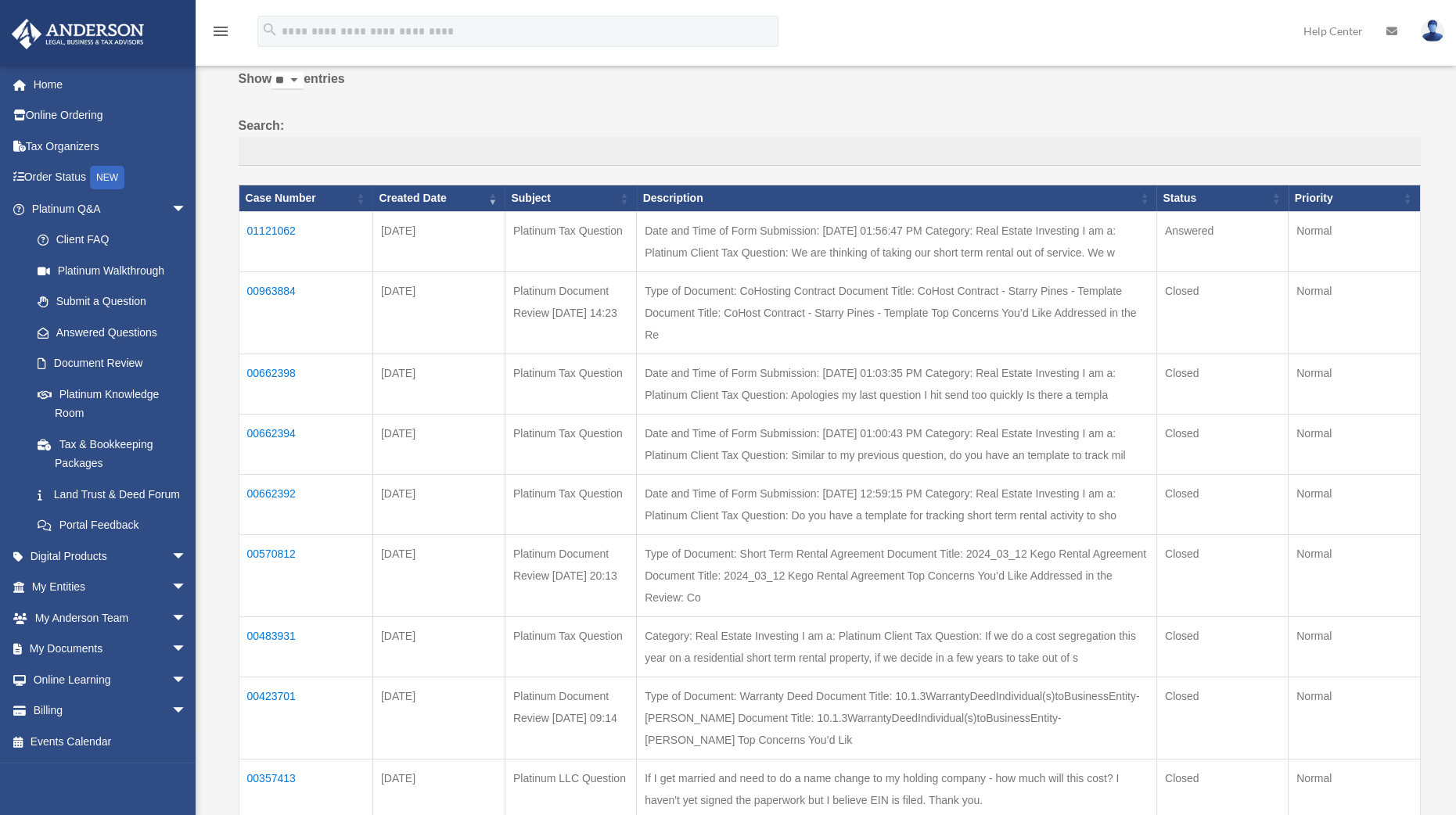
click at [284, 228] on td "01121062" at bounding box center [305, 242] width 134 height 61
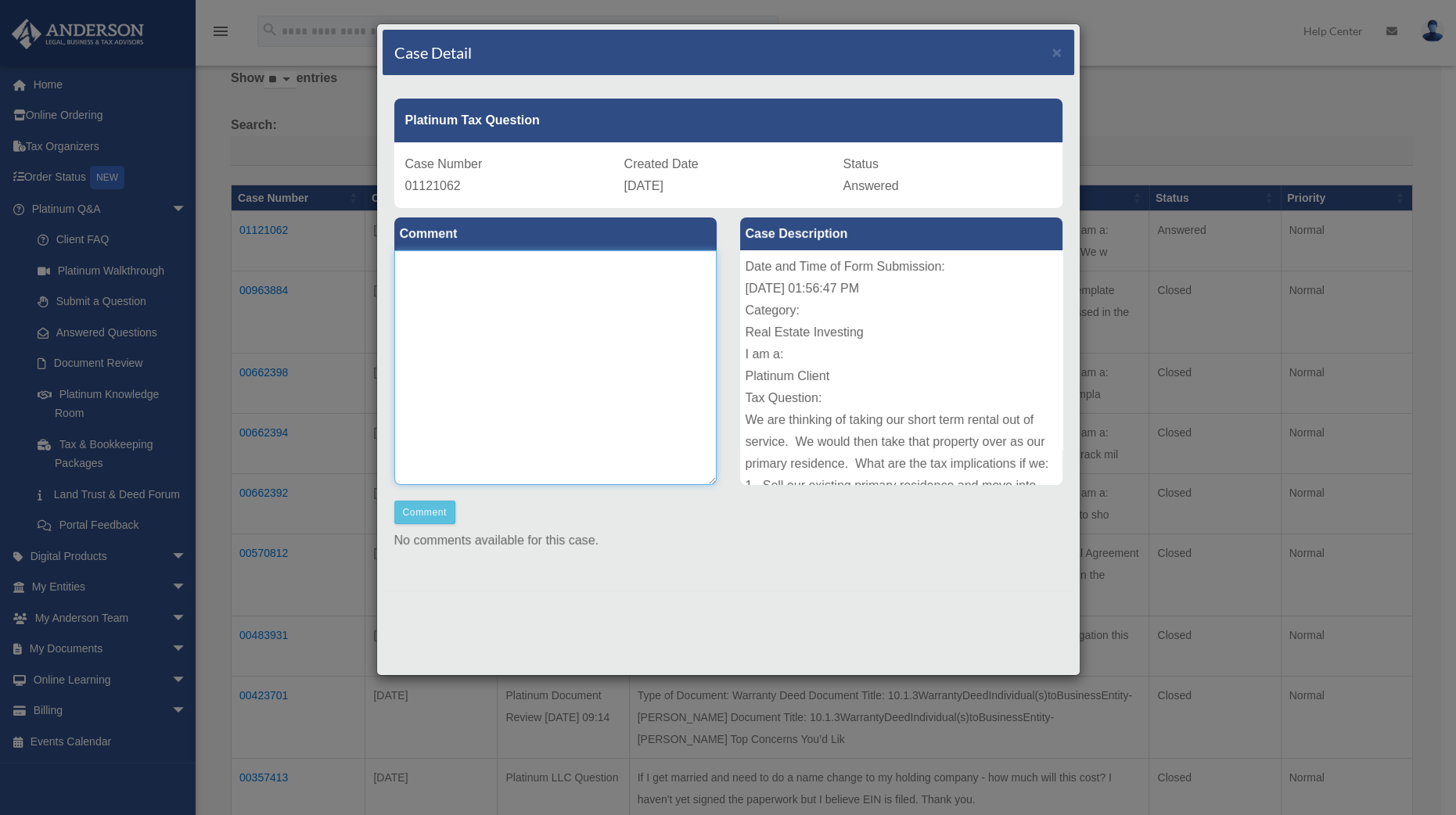
click at [518, 340] on textarea at bounding box center [555, 368] width 322 height 234
type textarea "**********"
click at [428, 506] on button "Comment" at bounding box center [425, 512] width 62 height 23
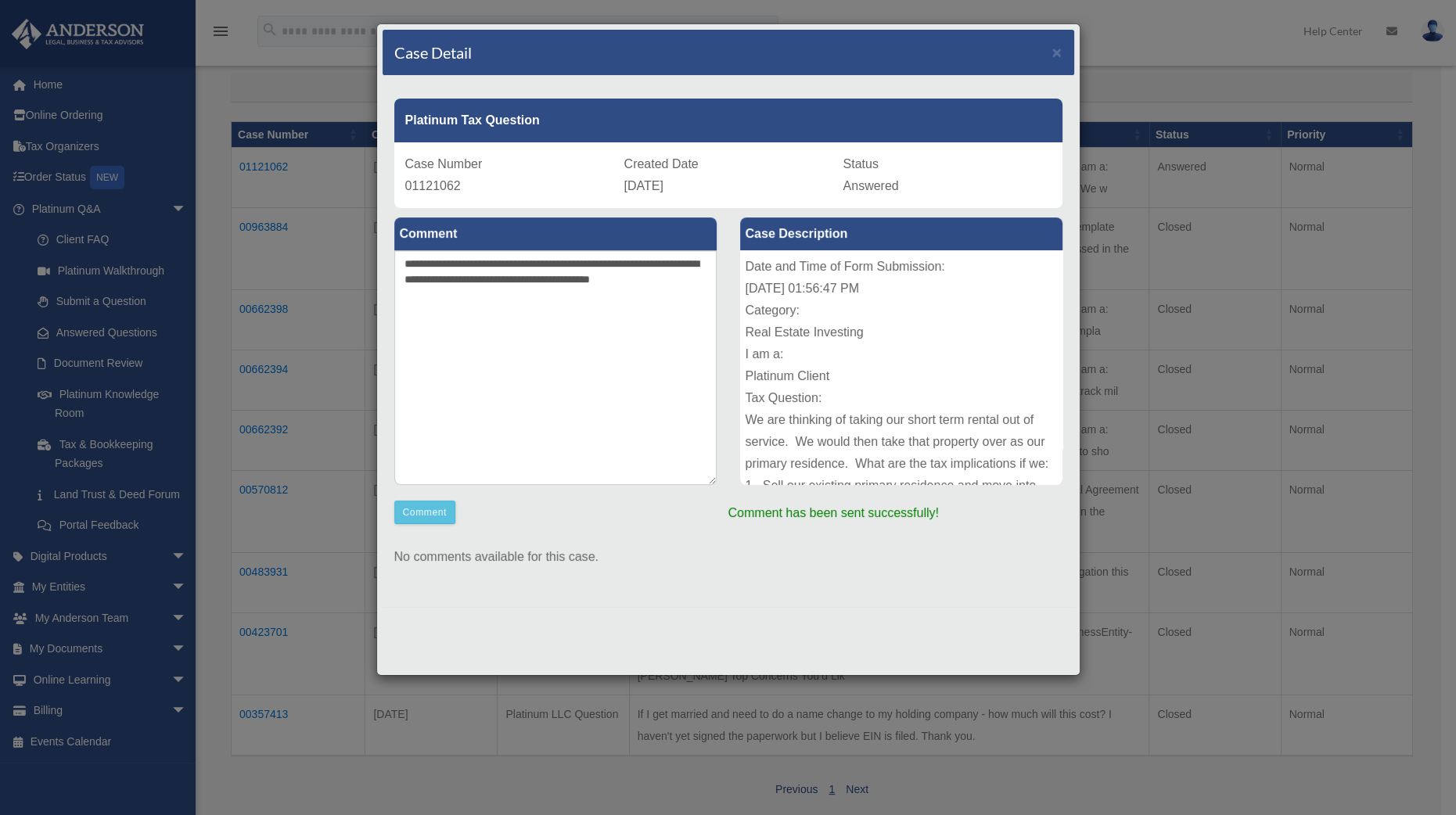
scroll to position [1, 0]
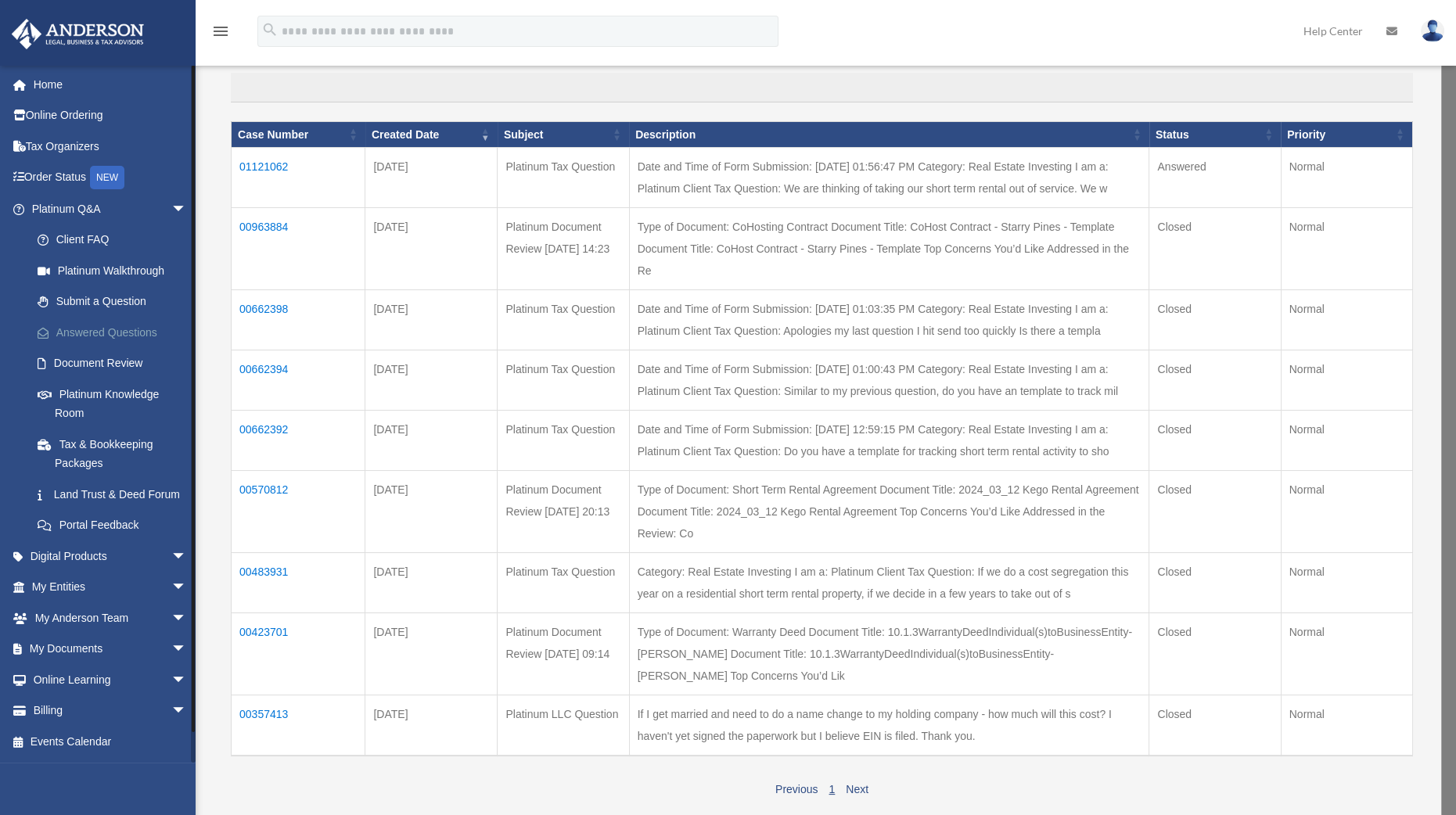
click at [96, 337] on link "Answered Questions" at bounding box center [116, 332] width 188 height 31
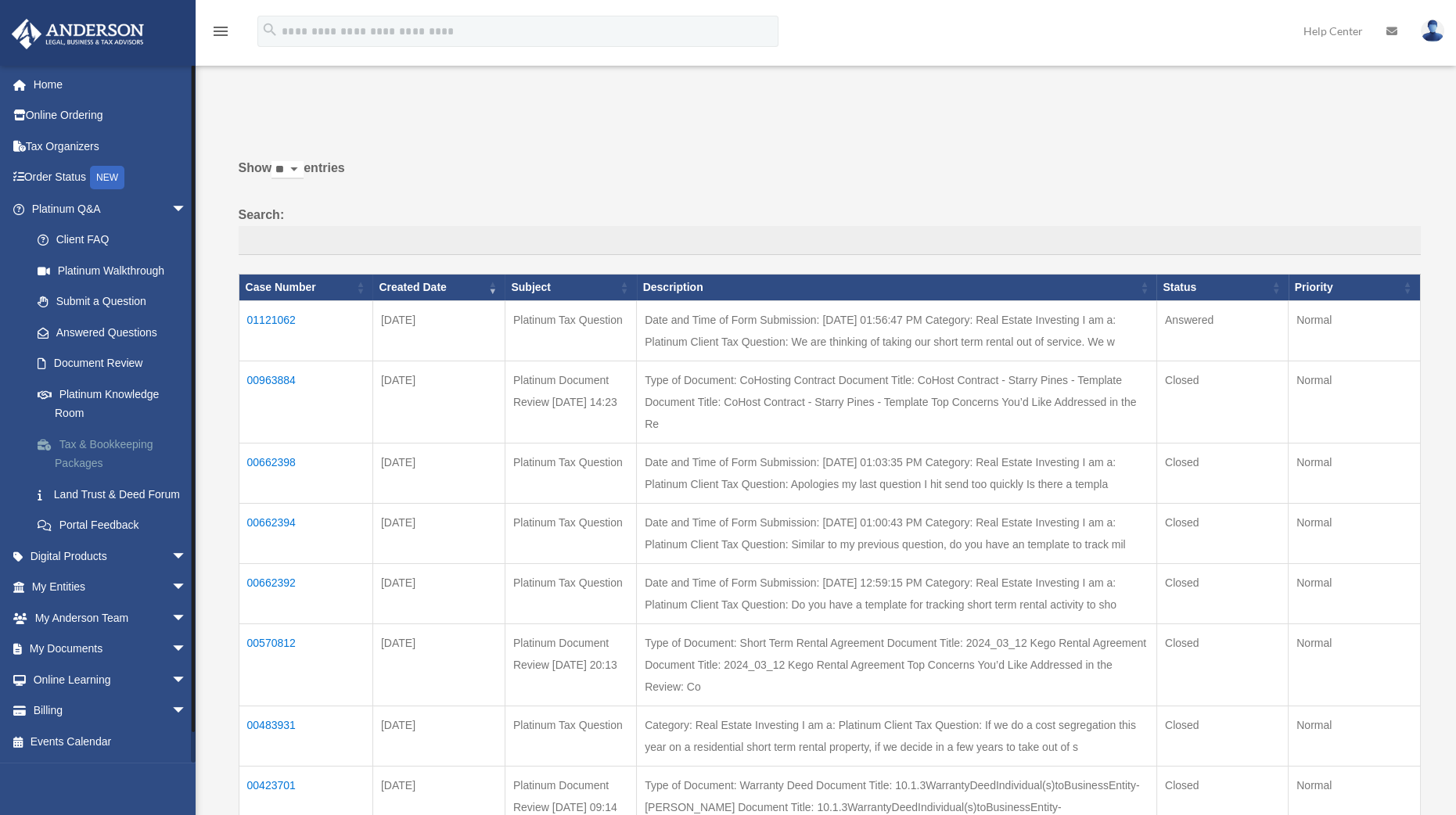
click at [78, 447] on link "Tax & Bookkeeping Packages" at bounding box center [116, 454] width 188 height 50
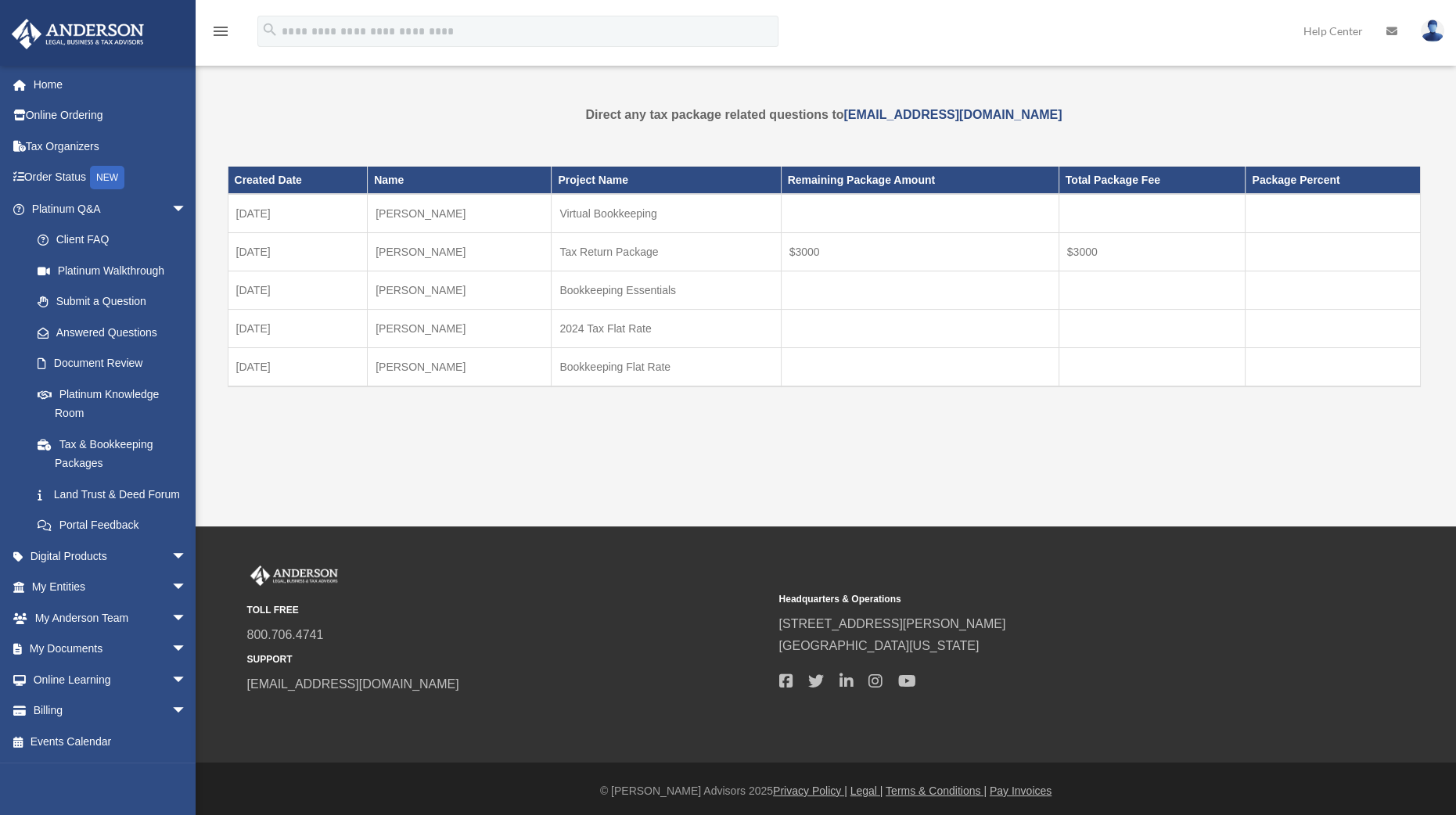
scroll to position [3, 0]
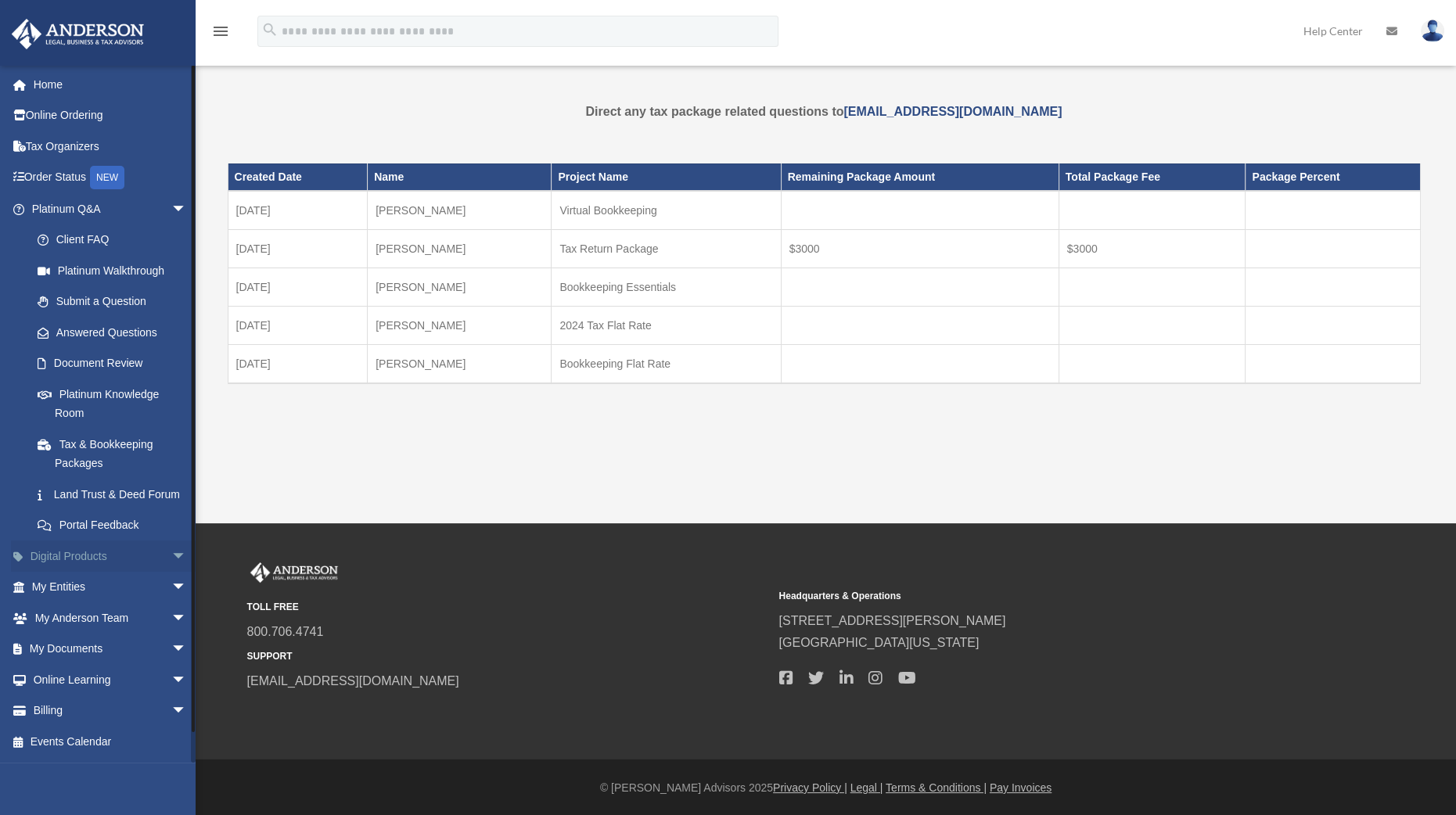
click at [171, 573] on span "arrow_drop_down" at bounding box center [187, 557] width 31 height 32
click at [116, 659] on div "Land Trust Kit" at bounding box center [123, 649] width 136 height 20
